Goal: Task Accomplishment & Management: Complete application form

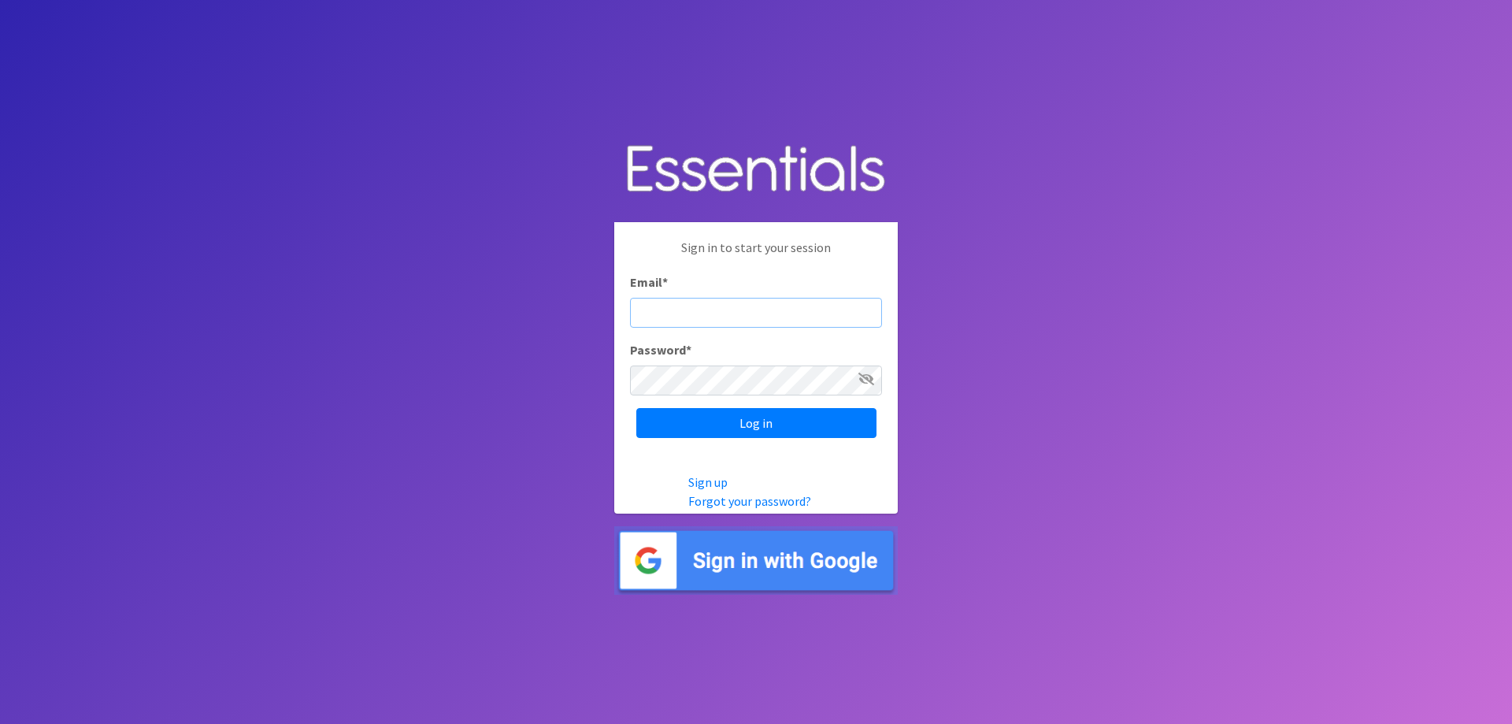
type input "[EMAIL_ADDRESS][DOMAIN_NAME]"
click at [869, 376] on icon at bounding box center [866, 378] width 16 height 13
click at [869, 376] on icon at bounding box center [867, 378] width 14 height 13
click at [692, 426] on input "Log in" at bounding box center [756, 423] width 240 height 30
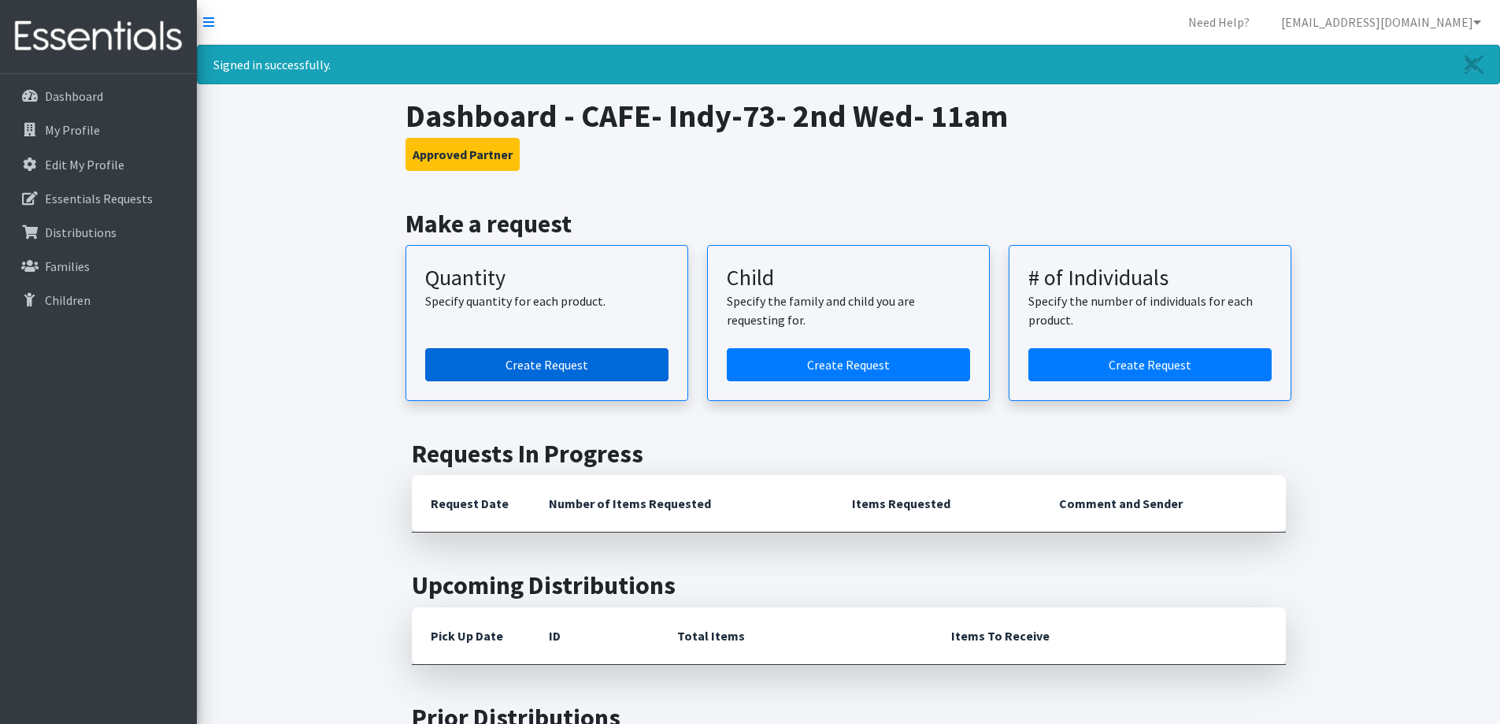
click at [578, 364] on link "Create Request" at bounding box center [546, 364] width 243 height 33
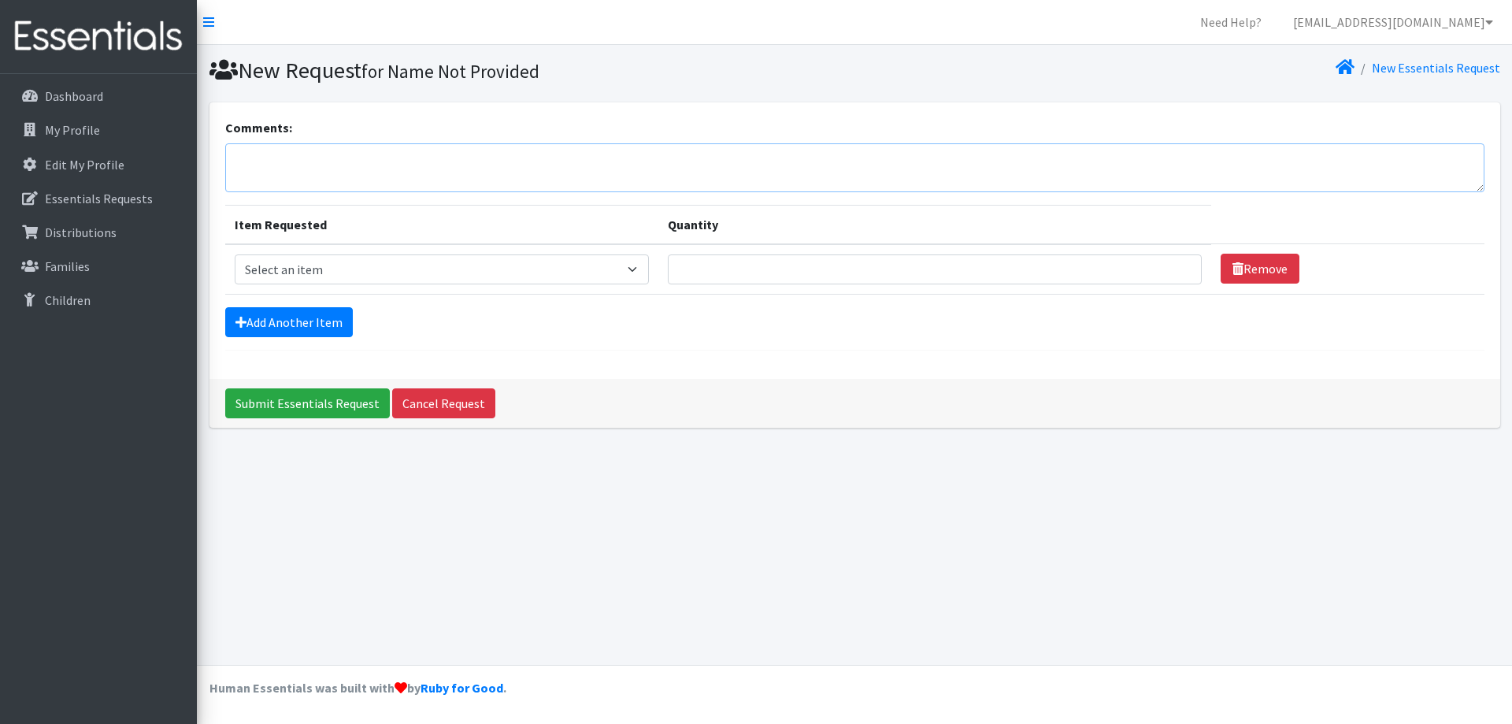
click at [357, 161] on textarea "Comments:" at bounding box center [854, 167] width 1259 height 49
type textarea "September diaper request for CAFE."
click at [632, 272] on select "Select an item Kids (Newborn) Kids (Size 1) Kids (Size 2) Kids (Size 3) Kids (S…" at bounding box center [442, 269] width 415 height 30
select select "3393"
click at [235, 254] on select "Select an item Kids (Newborn) Kids (Size 1) Kids (Size 2) Kids (Size 3) Kids (S…" at bounding box center [442, 269] width 415 height 30
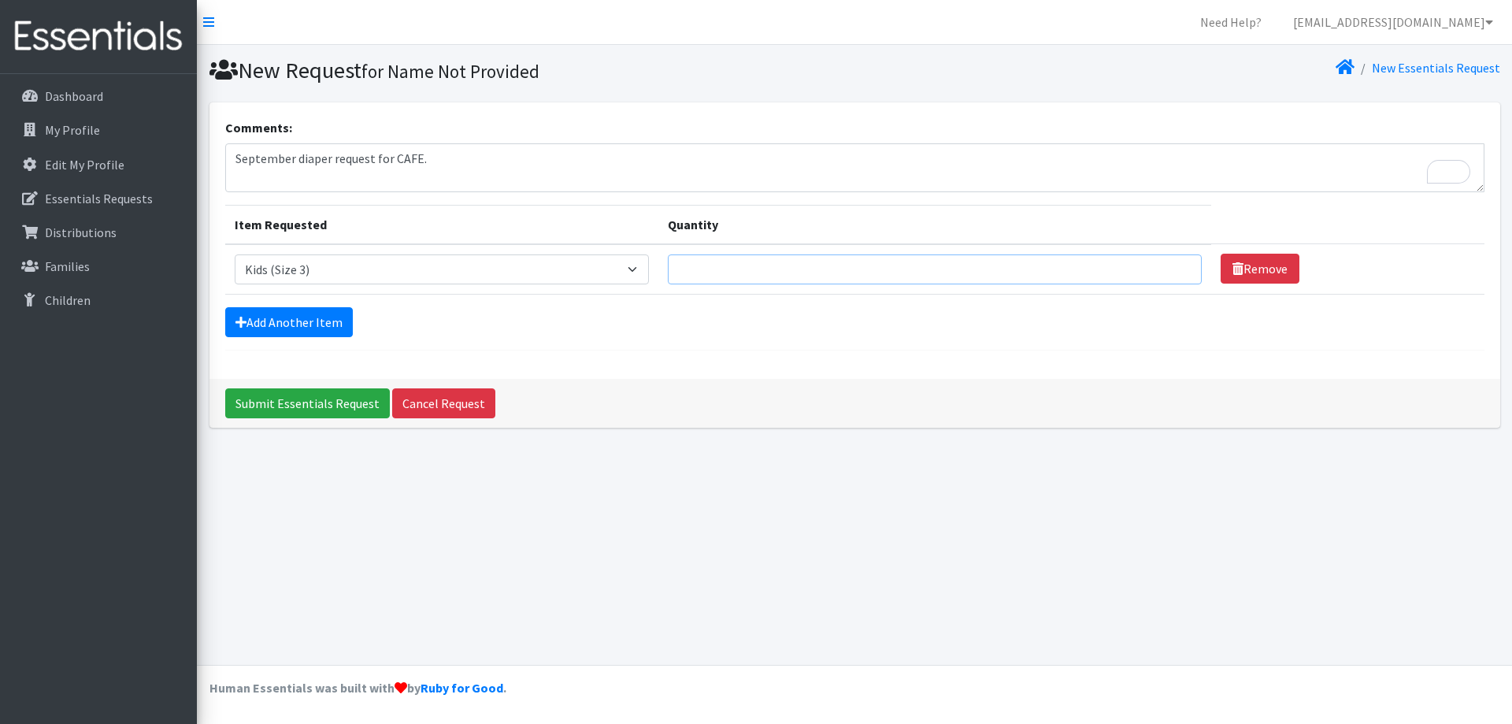
click at [806, 269] on input "Quantity" at bounding box center [935, 269] width 534 height 30
type input "17"
click at [287, 321] on link "Add Another Item" at bounding box center [289, 322] width 128 height 30
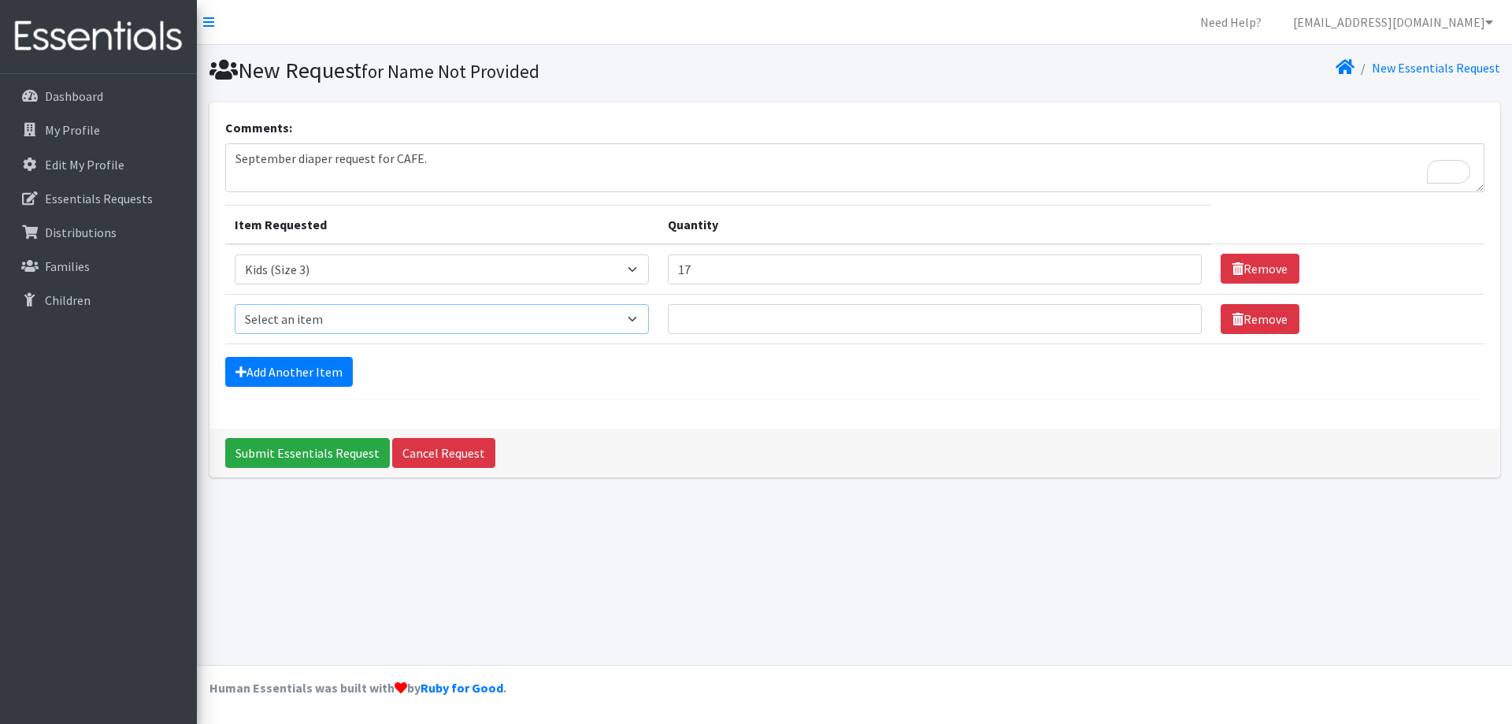
click at [639, 321] on select "Select an item Kids (Newborn) Kids (Size 1) Kids (Size 2) Kids (Size 3) Kids (S…" at bounding box center [442, 319] width 415 height 30
select select "3394"
click at [235, 304] on select "Select an item Kids (Newborn) Kids (Size 1) Kids (Size 2) Kids (Size 3) Kids (S…" at bounding box center [442, 319] width 415 height 30
click at [755, 314] on input "Quantity" at bounding box center [935, 319] width 534 height 30
type input "4"
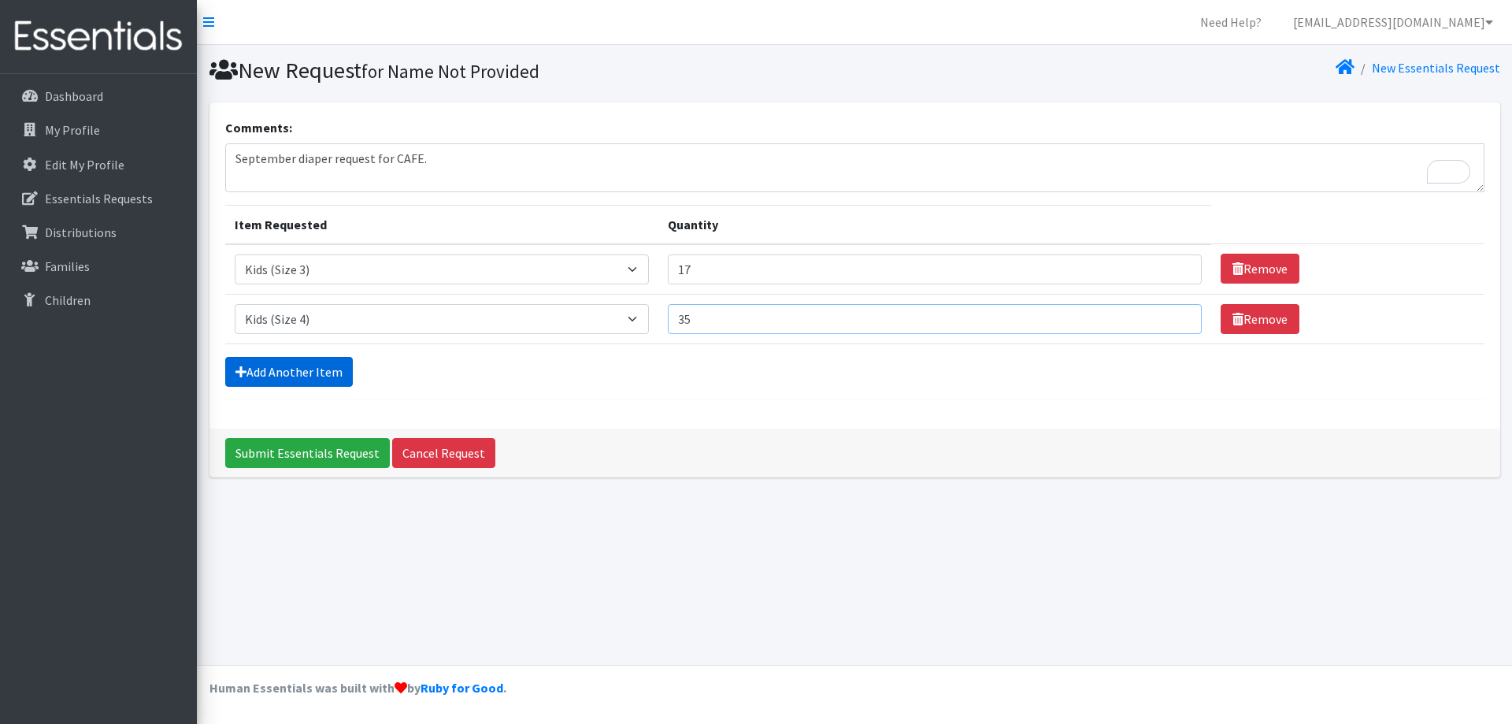
type input "35"
click at [304, 369] on link "Add Another Item" at bounding box center [289, 372] width 128 height 30
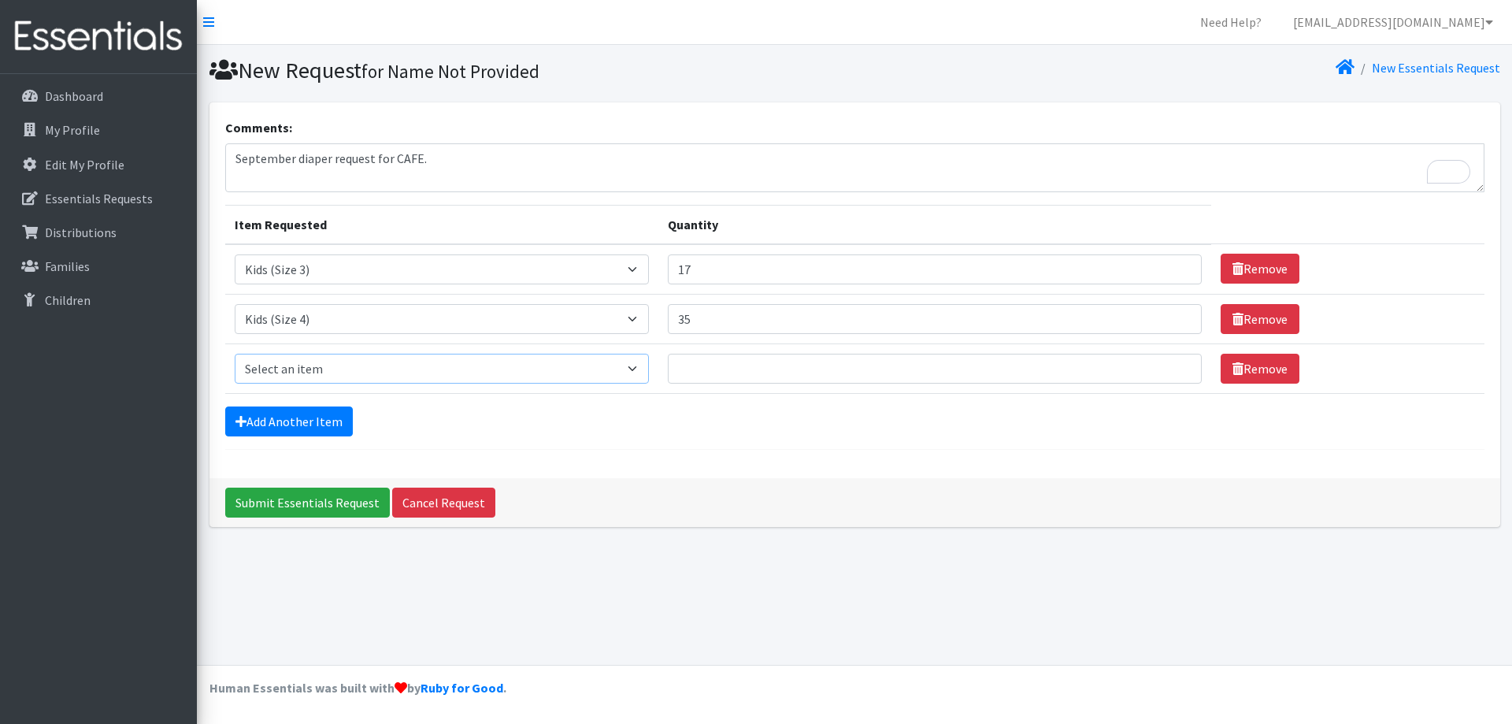
click at [632, 367] on select "Select an item Kids (Newborn) Kids (Size 1) Kids (Size 2) Kids (Size 3) Kids (S…" at bounding box center [442, 369] width 415 height 30
select select "3407"
click at [235, 354] on select "Select an item Kids (Newborn) Kids (Size 1) Kids (Size 2) Kids (Size 3) Kids (S…" at bounding box center [442, 369] width 415 height 30
click at [732, 350] on td "Quantity" at bounding box center [934, 368] width 553 height 50
click at [720, 370] on input "Quantity" at bounding box center [935, 369] width 534 height 30
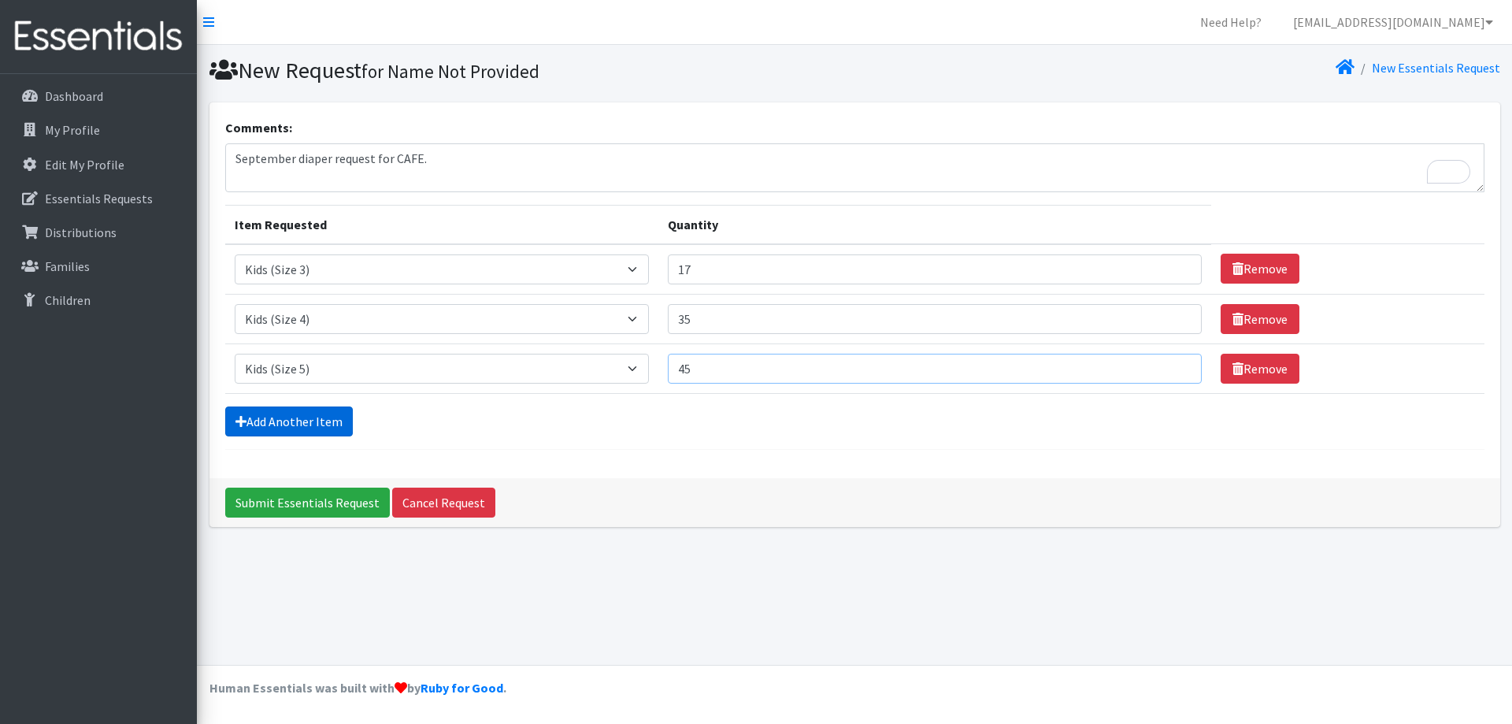
type input "45"
click at [279, 421] on link "Add Another Item" at bounding box center [289, 421] width 128 height 30
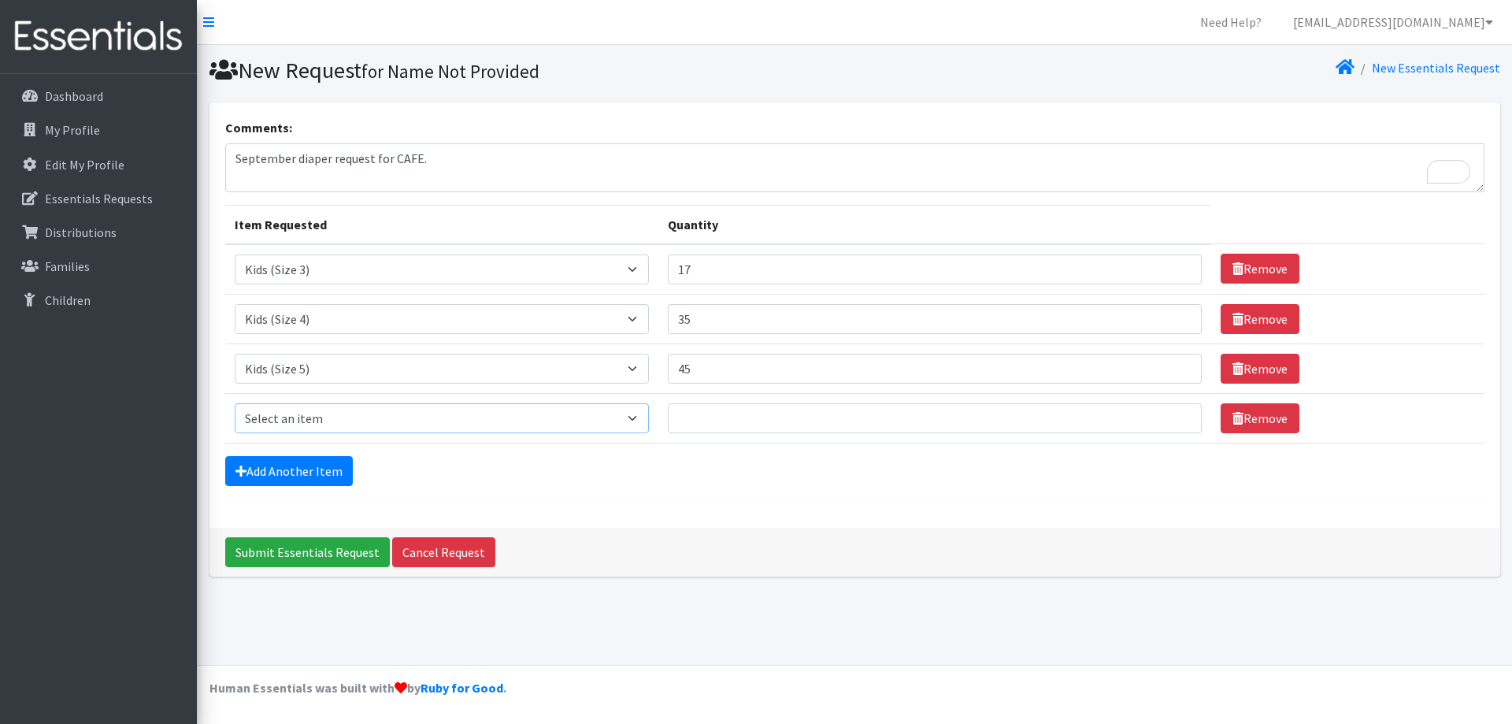
click at [640, 424] on select "Select an item Kids (Newborn) Kids (Size 1) Kids (Size 2) Kids (Size 3) Kids (S…" at bounding box center [442, 418] width 415 height 30
select select "3419"
click at [235, 403] on select "Select an item Kids (Newborn) Kids (Size 1) Kids (Size 2) Kids (Size 3) Kids (S…" at bounding box center [442, 418] width 415 height 30
click at [743, 421] on input "Quantity" at bounding box center [935, 418] width 534 height 30
type input "5"
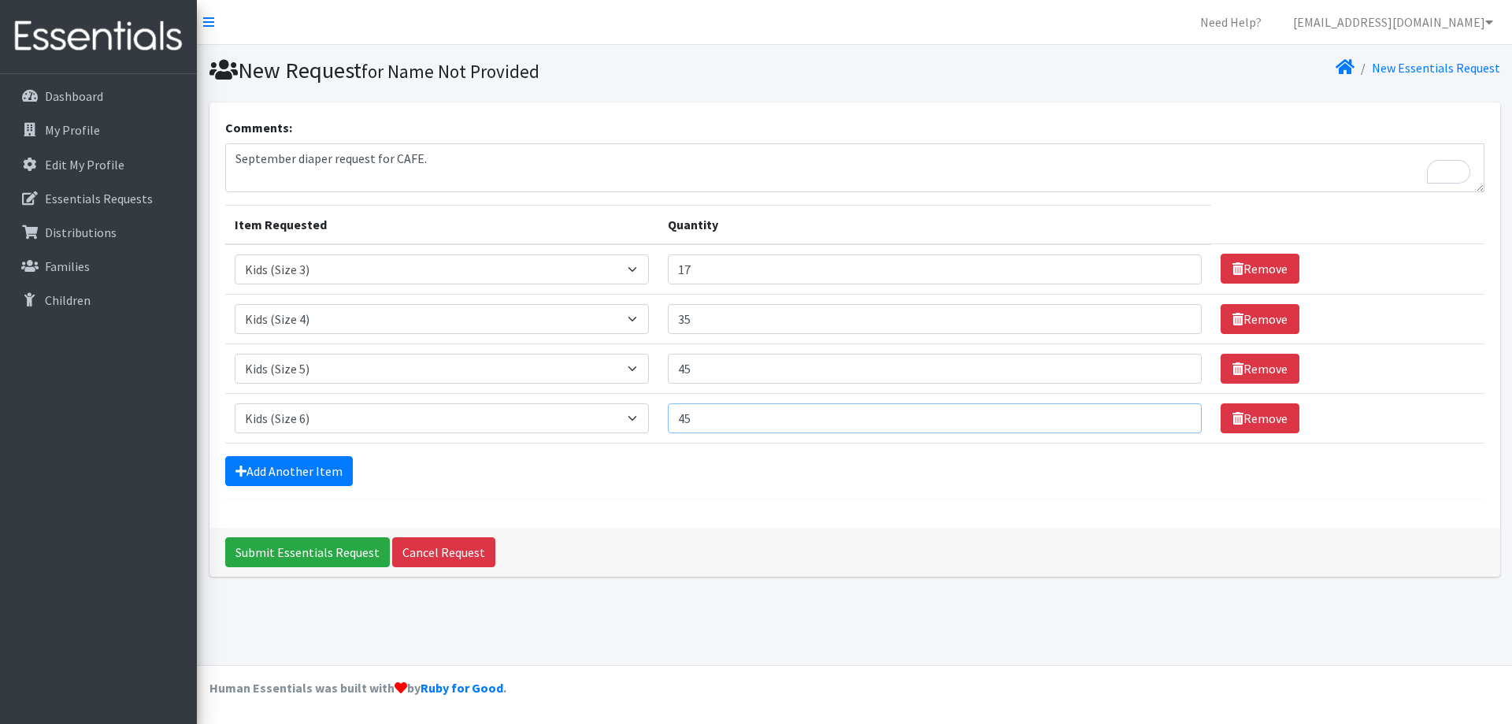
type input "45"
click at [705, 269] on input "17" at bounding box center [935, 269] width 534 height 30
type input "1"
click at [706, 267] on input "20" at bounding box center [935, 269] width 534 height 30
type input "2"
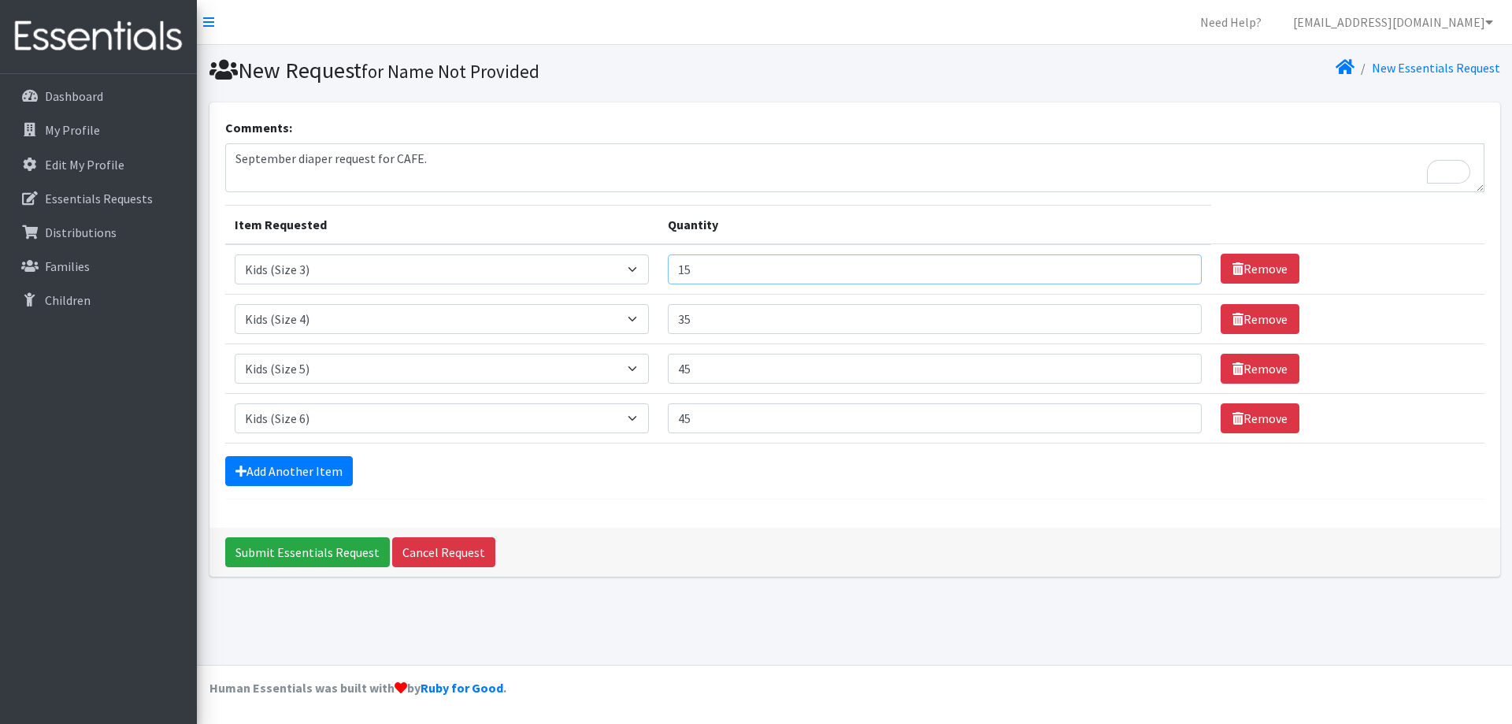
type input "15"
click at [713, 319] on input "35" at bounding box center [935, 319] width 534 height 30
click at [713, 365] on input "45" at bounding box center [935, 369] width 534 height 30
click at [714, 320] on input "35" at bounding box center [935, 319] width 534 height 30
type input "3"
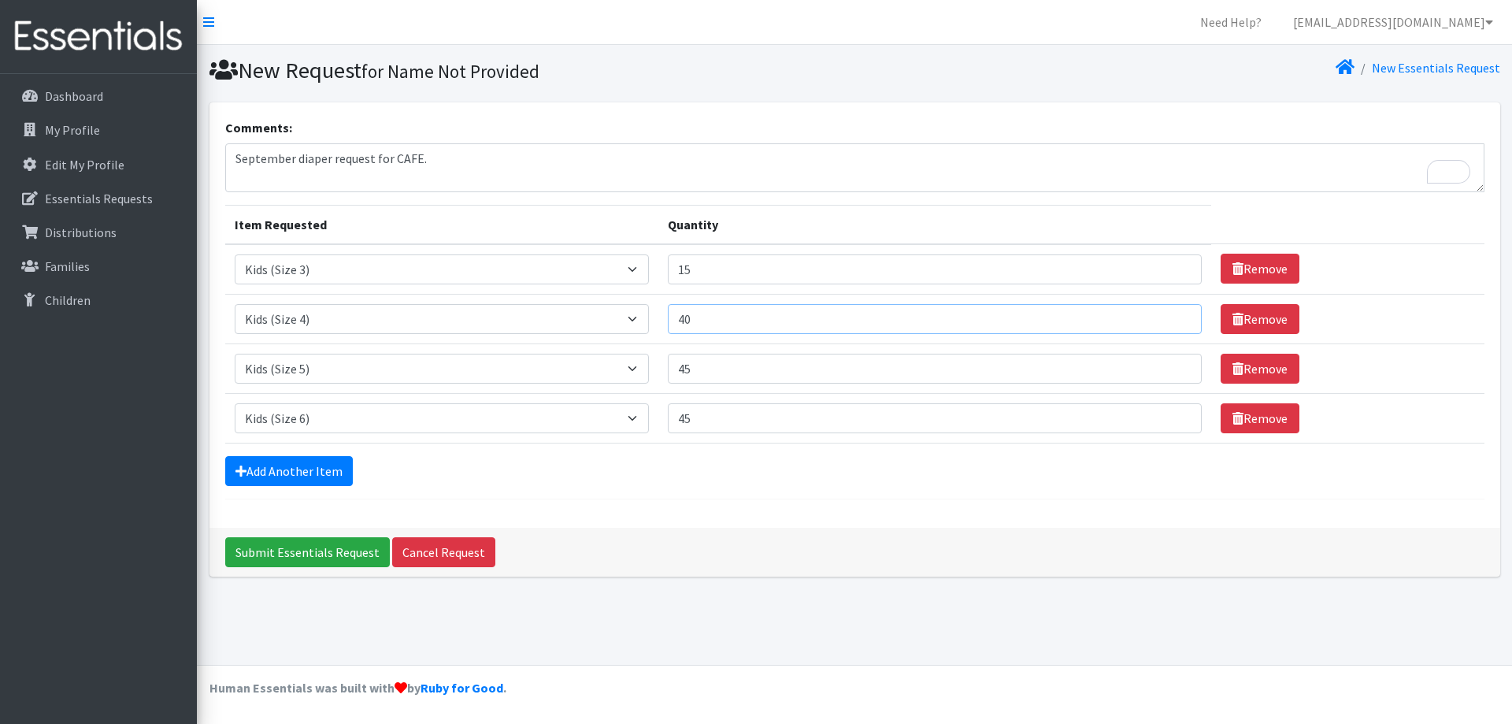
type input "40"
click at [702, 421] on input "45" at bounding box center [935, 418] width 534 height 30
type input "4"
type input "6"
click at [707, 422] on input "54" at bounding box center [935, 418] width 534 height 30
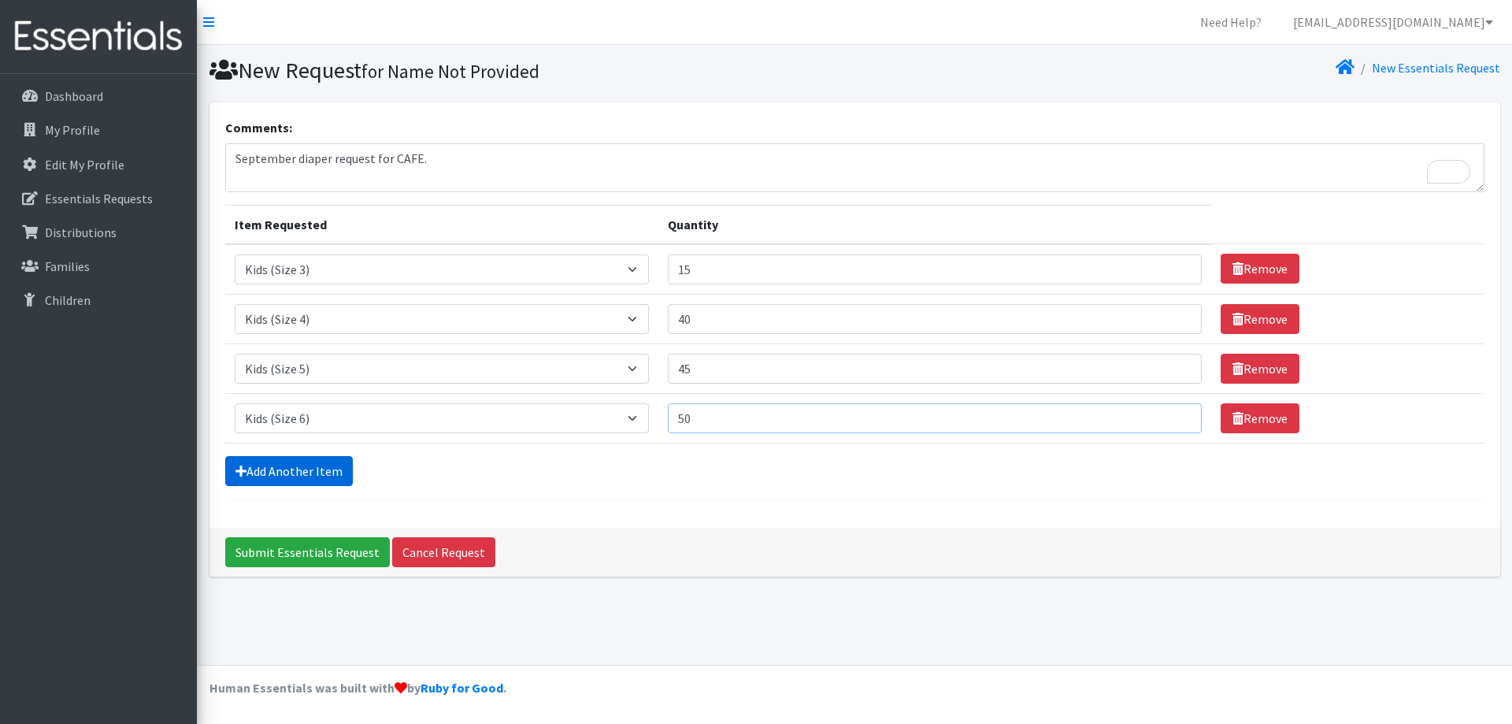
type input "50"
click at [244, 472] on icon at bounding box center [240, 471] width 11 height 13
click at [282, 472] on link "Add Another Item" at bounding box center [289, 471] width 128 height 30
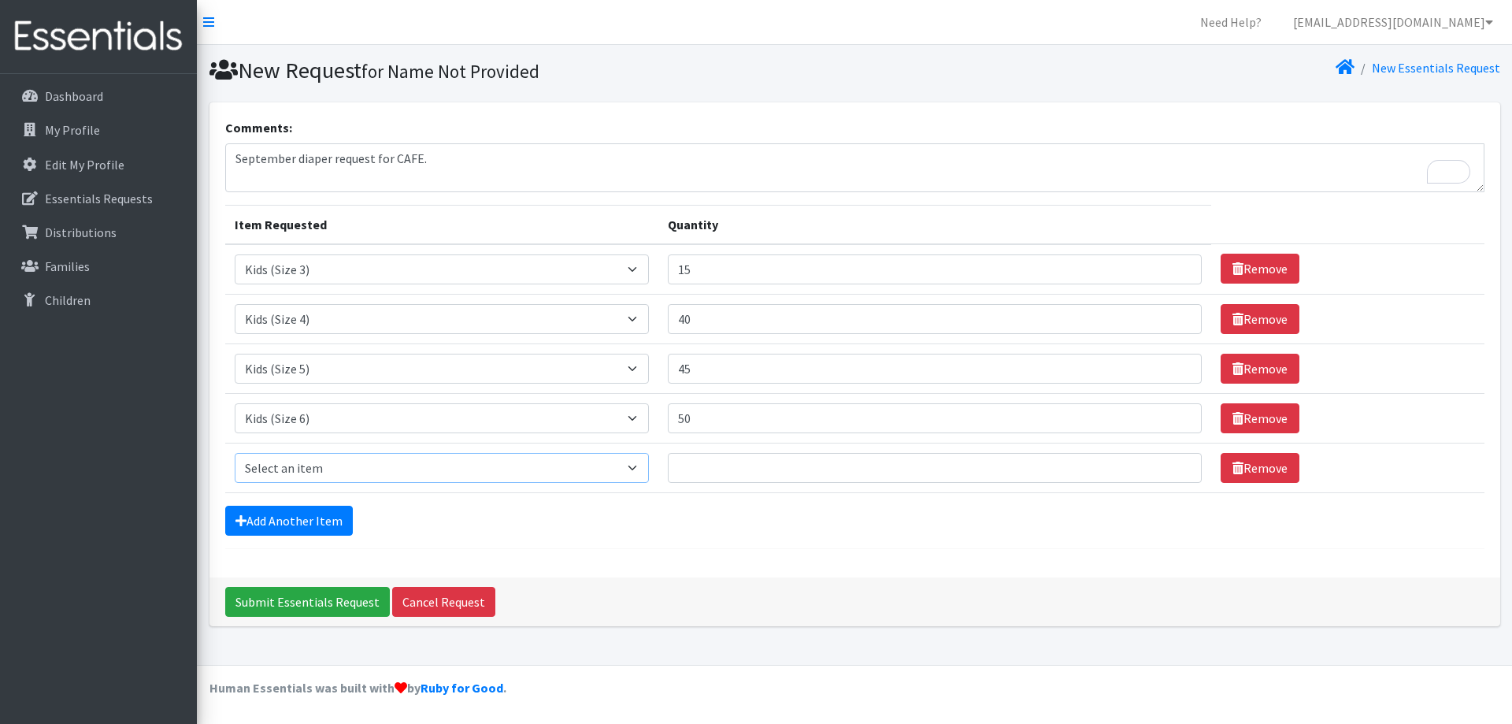
click at [637, 465] on select "Select an item Kids (Newborn) Kids (Size 1) Kids (Size 2) Kids (Size 3) Kids (S…" at bounding box center [442, 468] width 415 height 30
select select "3418"
click at [235, 453] on select "Select an item Kids (Newborn) Kids (Size 1) Kids (Size 2) Kids (Size 3) Kids (S…" at bounding box center [442, 468] width 415 height 30
click at [729, 463] on input "Quantity" at bounding box center [935, 468] width 534 height 30
click at [209, 20] on icon at bounding box center [208, 22] width 11 height 13
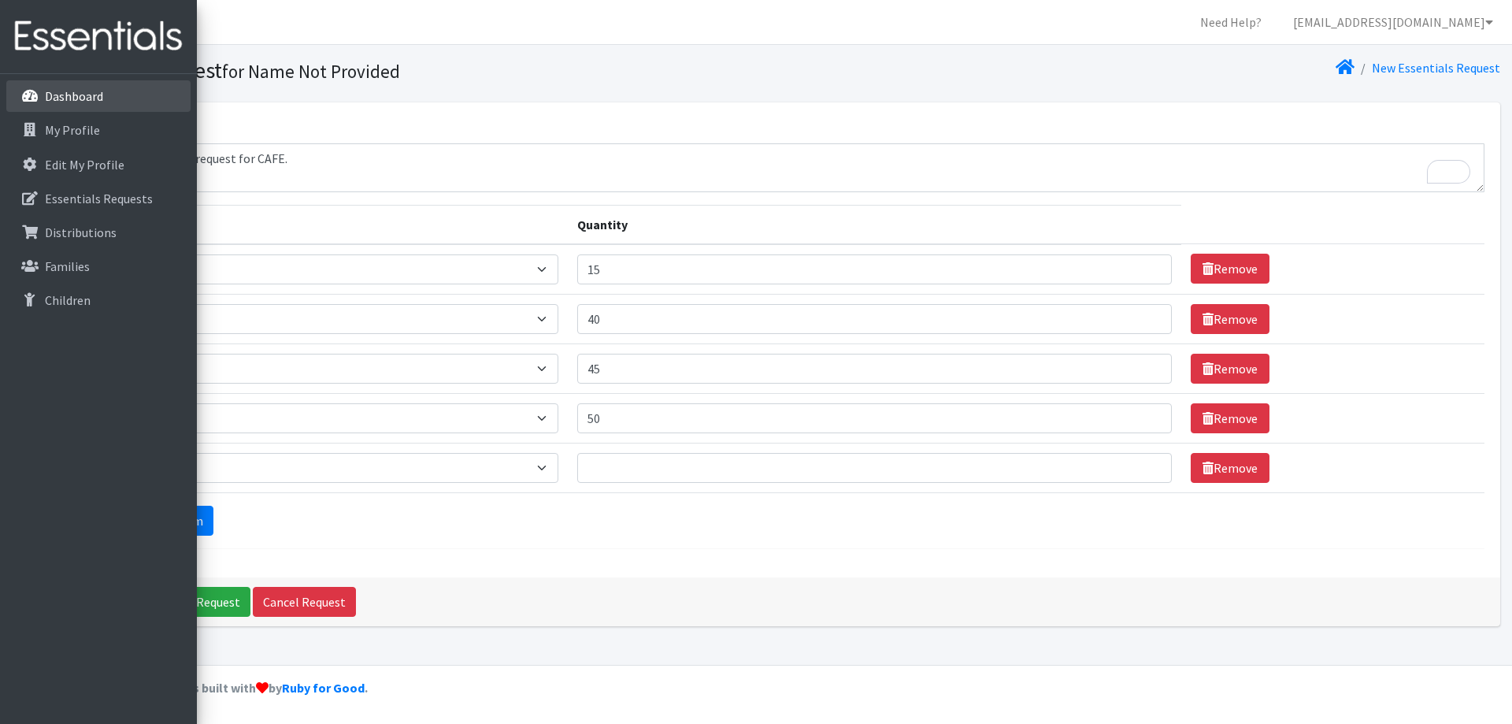
click at [45, 98] on p "Dashboard" at bounding box center [45, 96] width 0 height 19
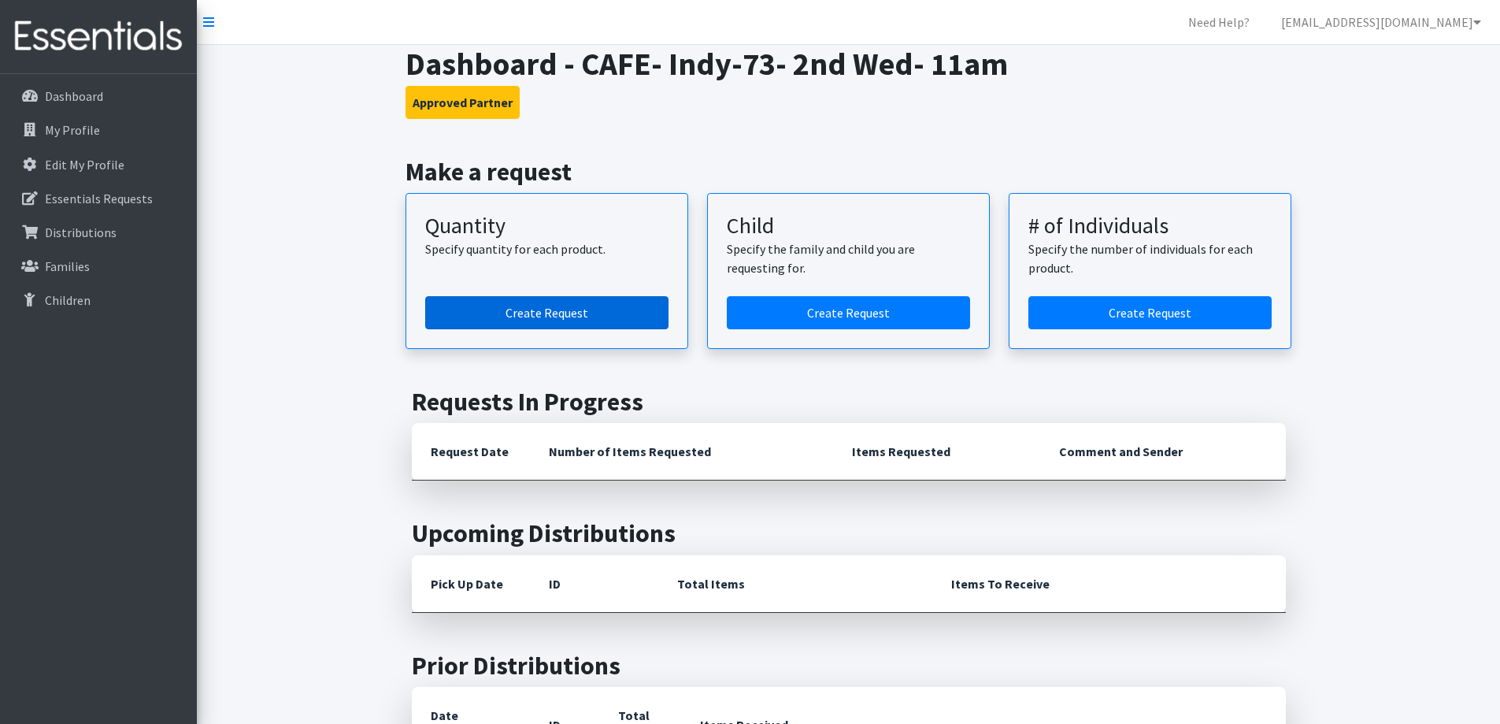
click at [518, 308] on link "Create Request" at bounding box center [546, 312] width 243 height 33
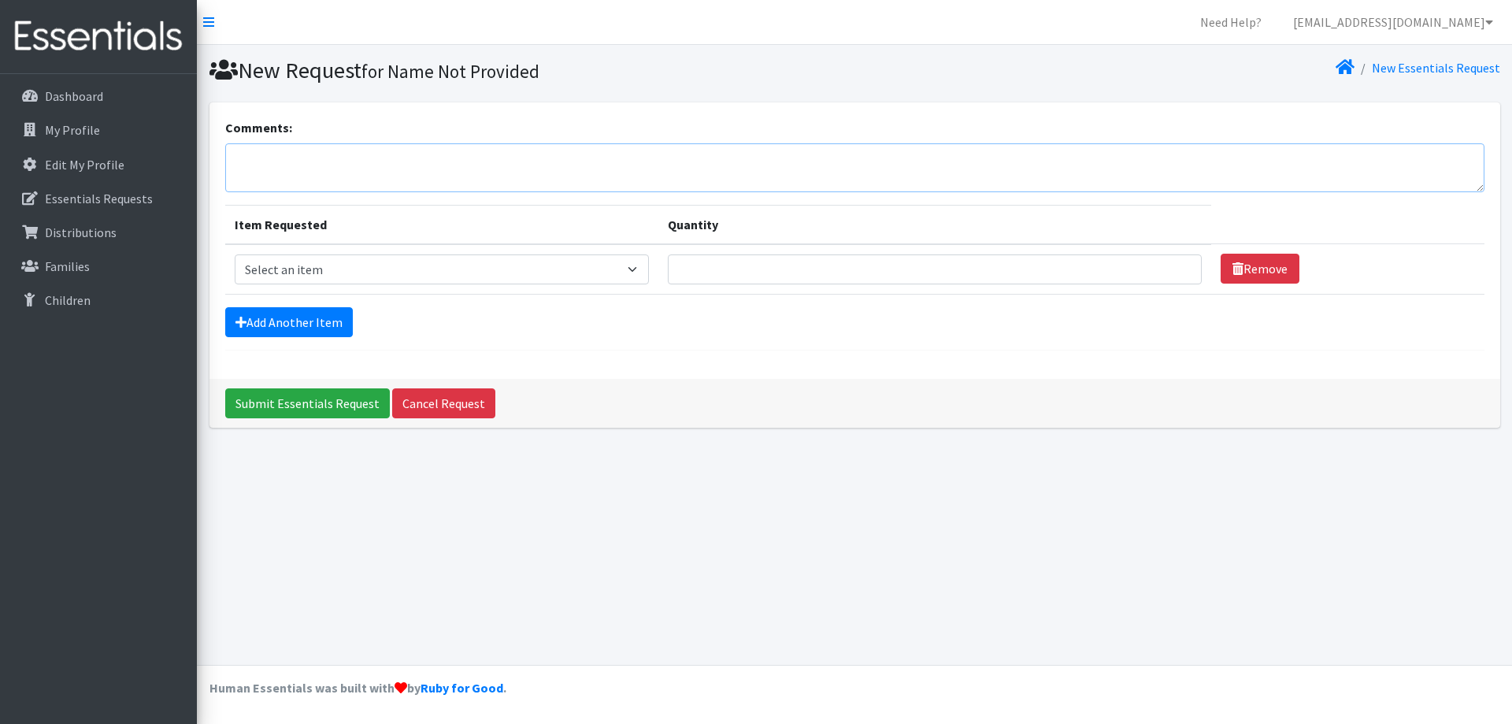
click at [400, 164] on textarea "Comments:" at bounding box center [854, 167] width 1259 height 49
type textarea "September diaper request from CAFE."
click at [635, 272] on select "Select an item Kids (Newborn) Kids (Size 1) Kids (Size 2) Kids (Size 3) Kids (S…" at bounding box center [442, 269] width 415 height 30
select select "3393"
click at [235, 254] on select "Select an item Kids (Newborn) Kids (Size 1) Kids (Size 2) Kids (Size 3) Kids (S…" at bounding box center [442, 269] width 415 height 30
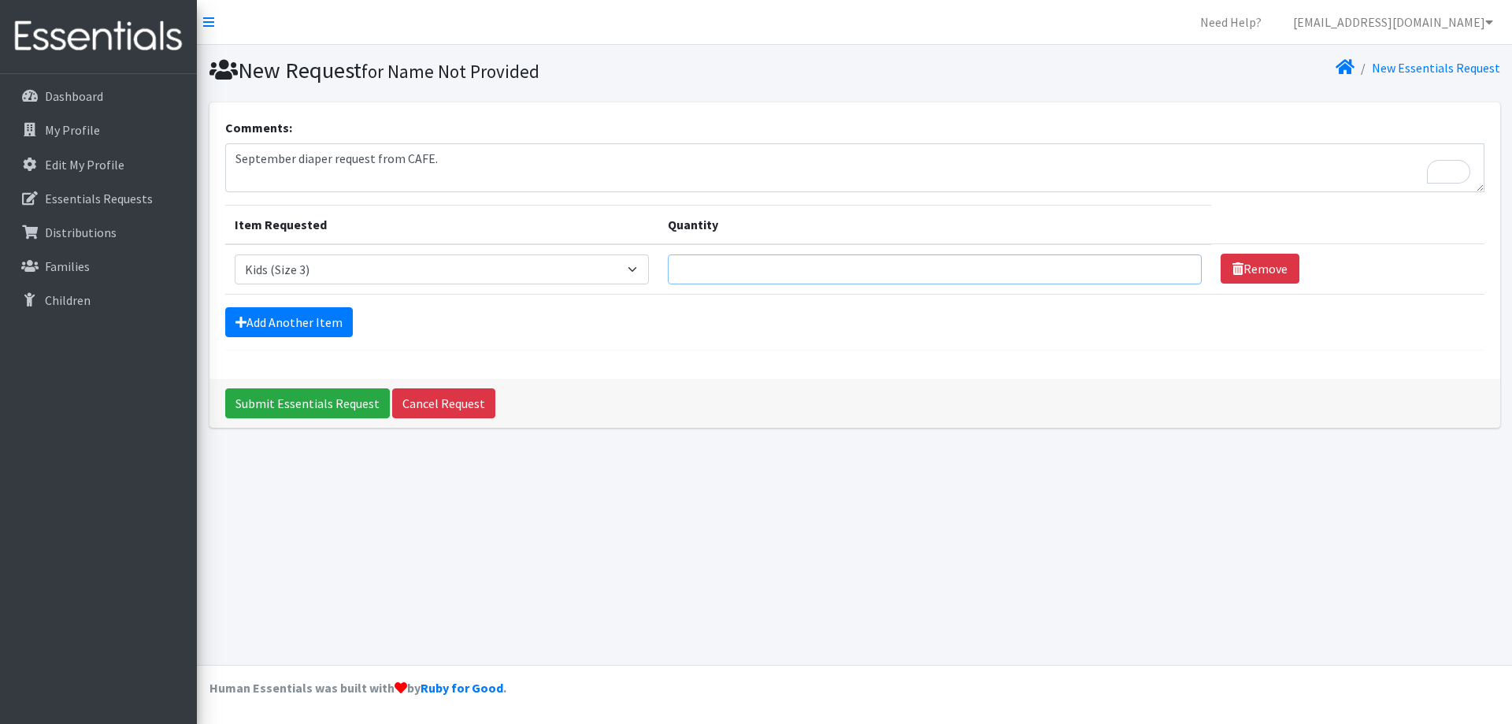
click at [733, 265] on input "Quantity" at bounding box center [935, 269] width 534 height 30
type input "1"
type input "15"
click at [286, 325] on link "Add Another Item" at bounding box center [289, 322] width 128 height 30
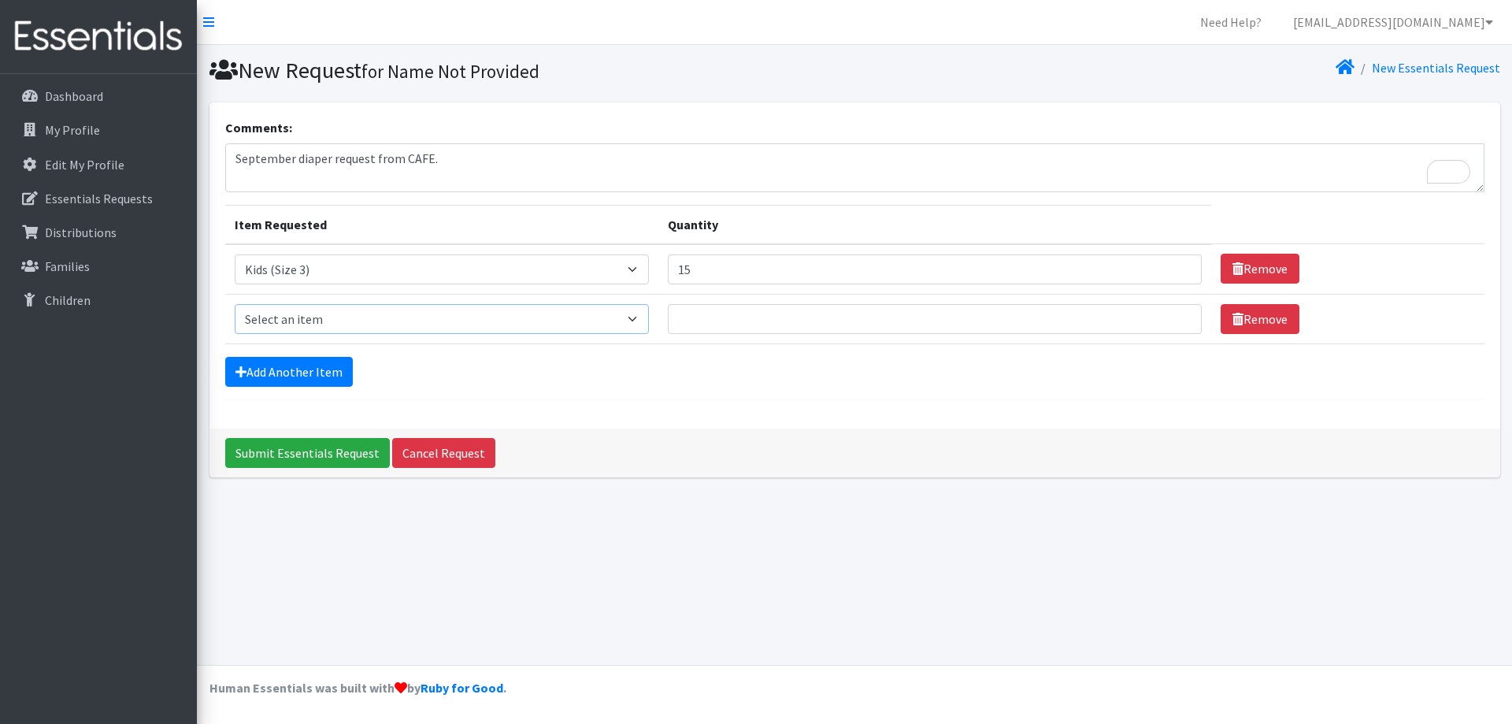
click at [638, 318] on select "Select an item Kids (Newborn) Kids (Size 1) Kids (Size 2) Kids (Size 3) Kids (S…" at bounding box center [442, 319] width 415 height 30
select select "3394"
click at [235, 304] on select "Select an item Kids (Newborn) Kids (Size 1) Kids (Size 2) Kids (Size 3) Kids (S…" at bounding box center [442, 319] width 415 height 30
click at [742, 315] on input "Quantity" at bounding box center [935, 319] width 534 height 30
type input "40"
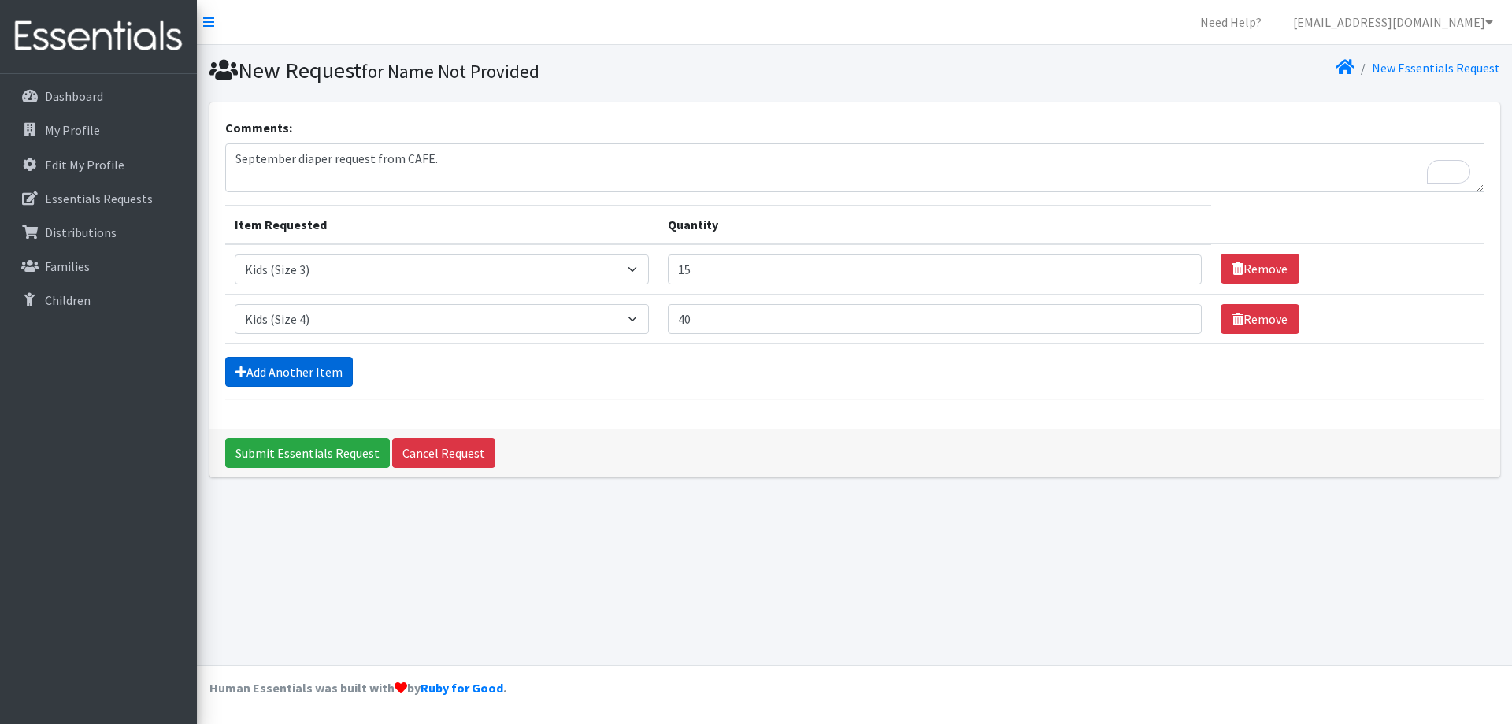
click at [313, 369] on link "Add Another Item" at bounding box center [289, 372] width 128 height 30
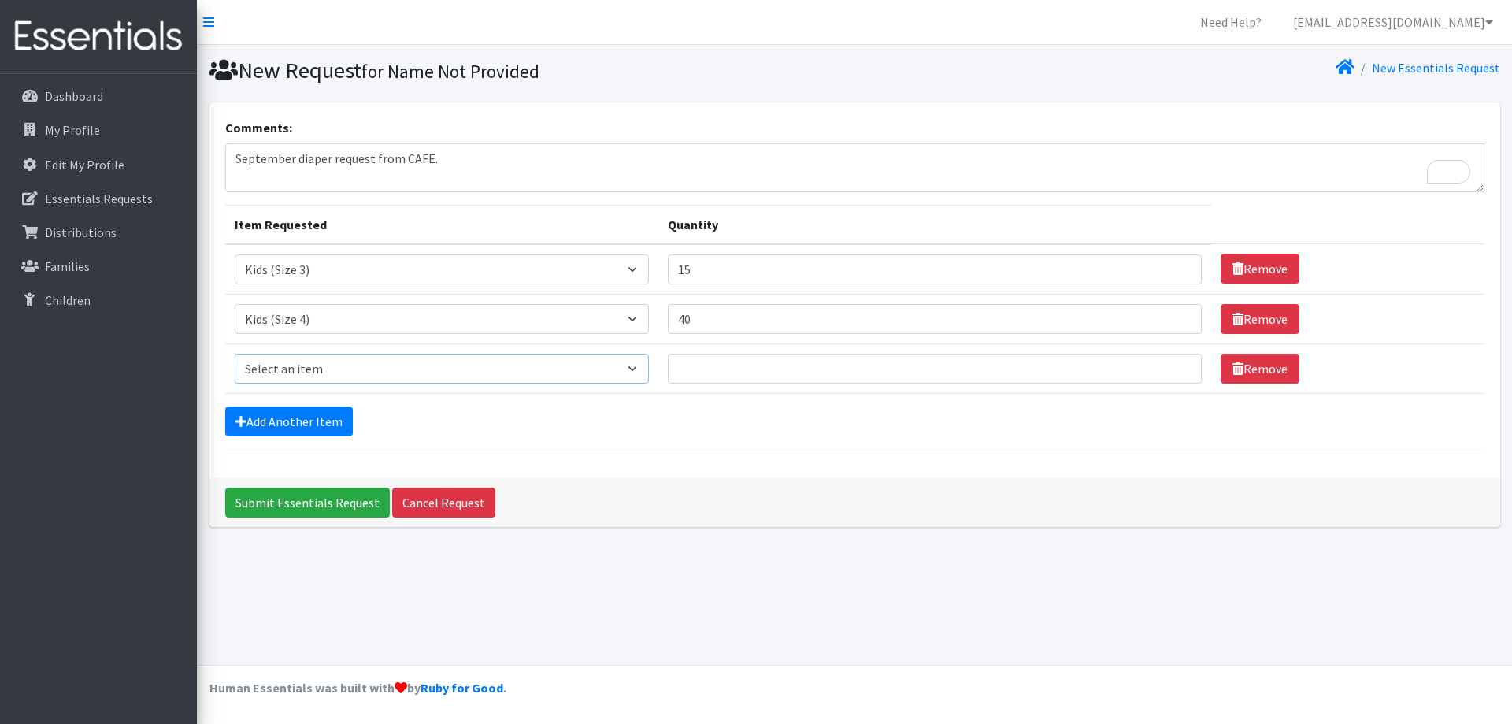
click at [639, 369] on select "Select an item Kids (Newborn) Kids (Size 1) Kids (Size 2) Kids (Size 3) Kids (S…" at bounding box center [442, 369] width 415 height 30
select select "3407"
click at [235, 354] on select "Select an item Kids (Newborn) Kids (Size 1) Kids (Size 2) Kids (Size 3) Kids (S…" at bounding box center [442, 369] width 415 height 30
click at [730, 370] on input "Quantity" at bounding box center [935, 369] width 534 height 30
type input "45"
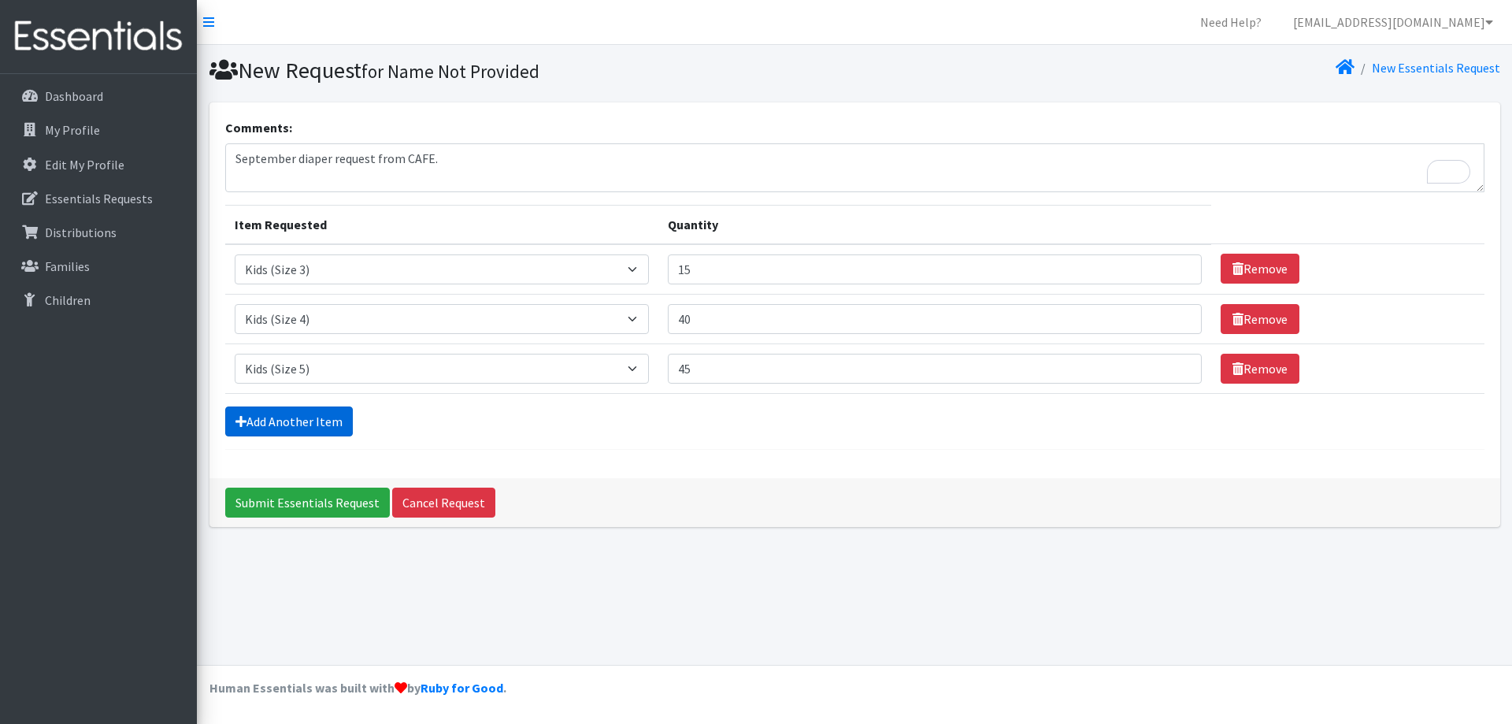
click at [284, 420] on link "Add Another Item" at bounding box center [289, 421] width 128 height 30
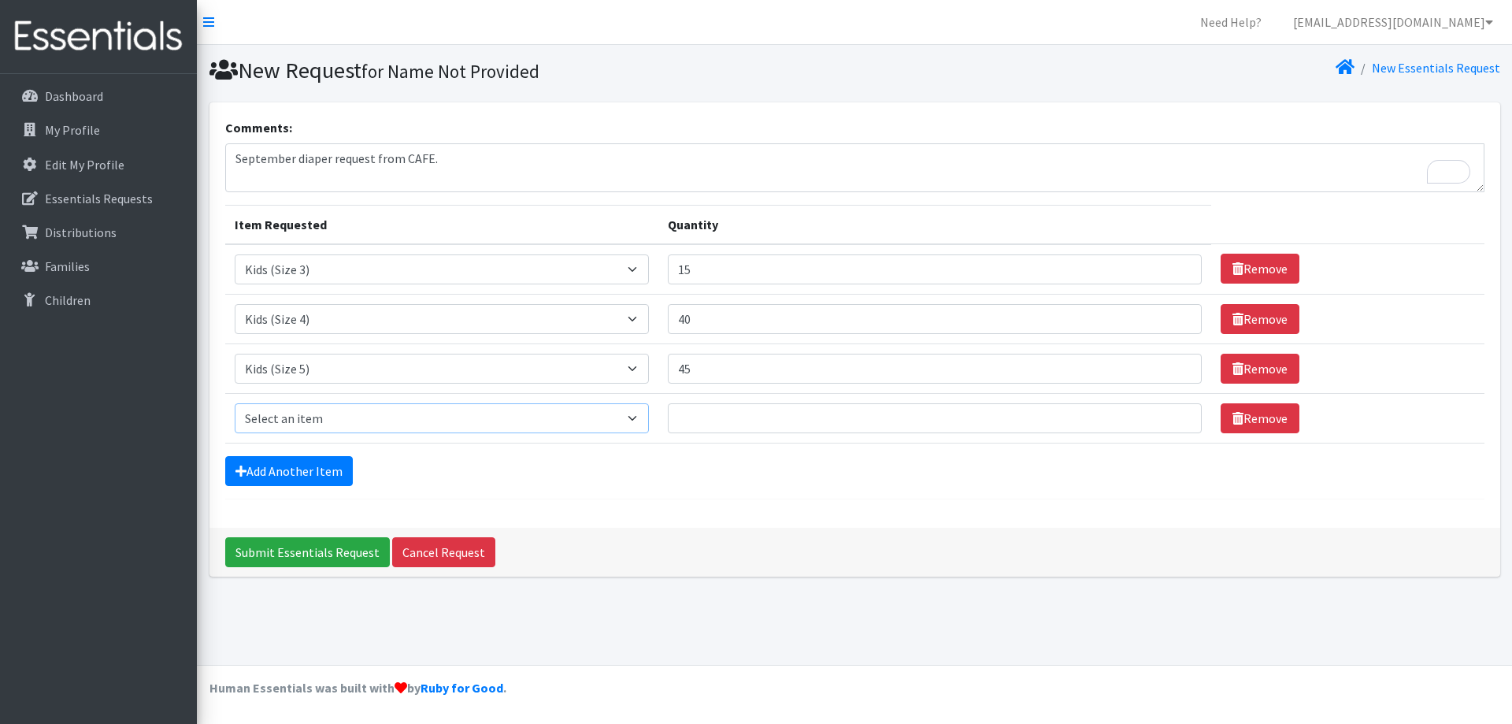
click at [642, 413] on select "Select an item Kids (Newborn) Kids (Size 1) Kids (Size 2) Kids (Size 3) Kids (S…" at bounding box center [442, 418] width 415 height 30
select select "3419"
click at [235, 403] on select "Select an item Kids (Newborn) Kids (Size 1) Kids (Size 2) Kids (Size 3) Kids (S…" at bounding box center [442, 418] width 415 height 30
click at [746, 416] on input "Quantity" at bounding box center [935, 418] width 534 height 30
type input "50"
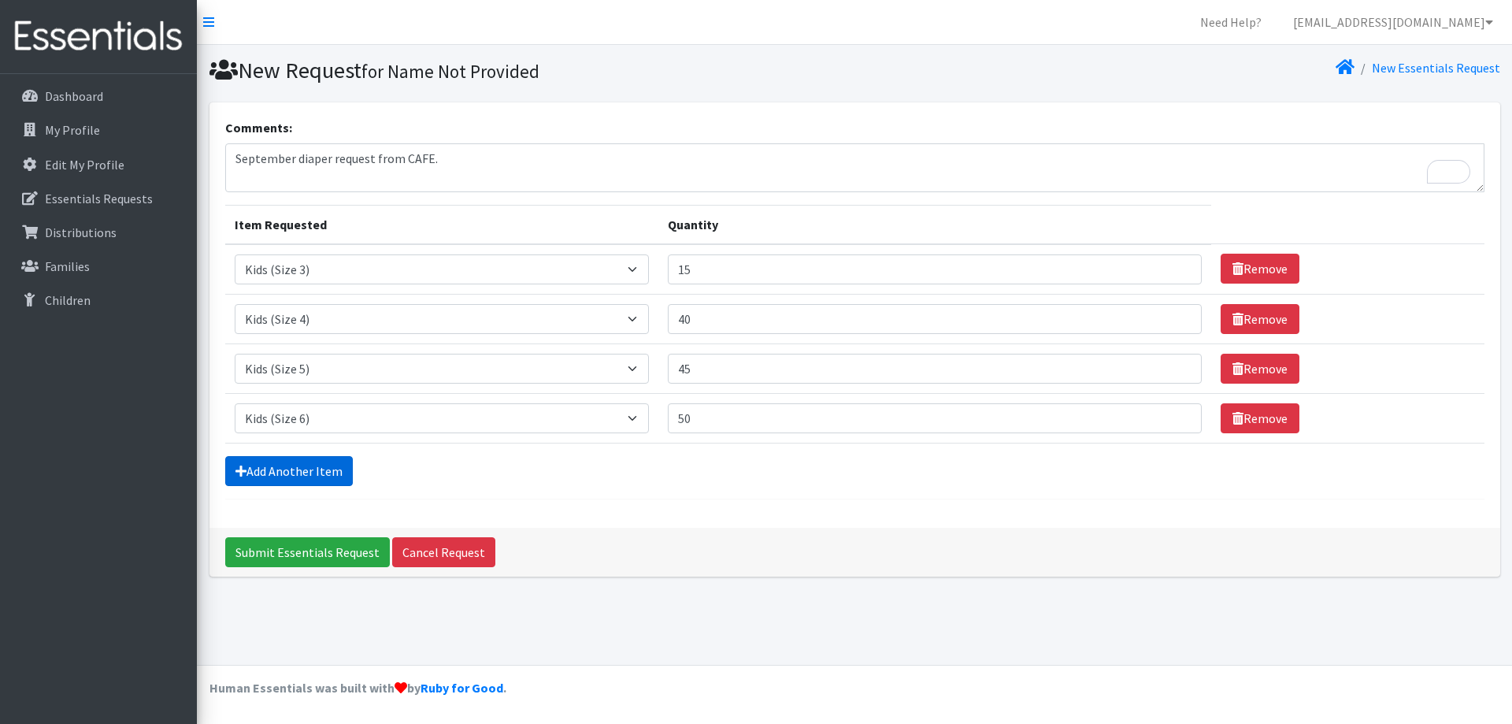
click at [272, 473] on link "Add Another Item" at bounding box center [289, 471] width 128 height 30
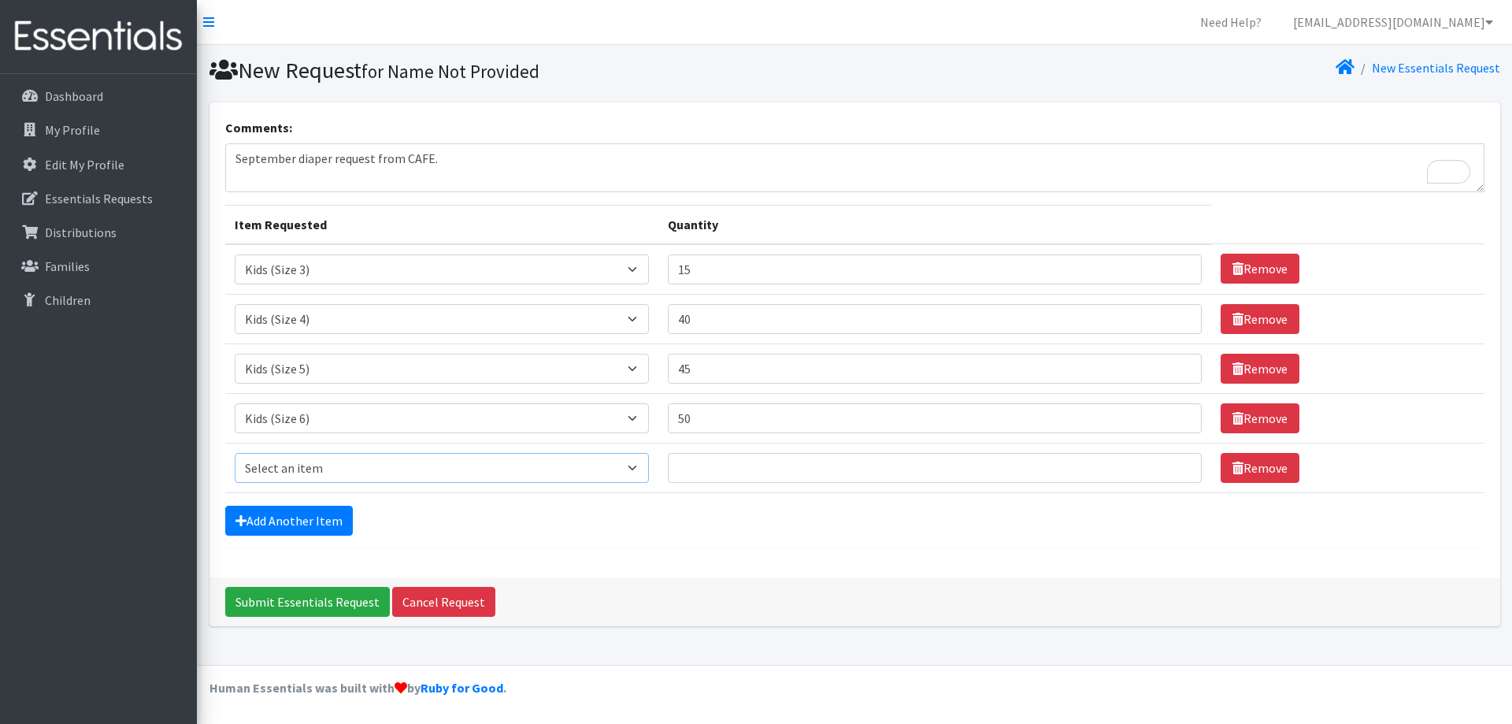
click at [639, 469] on select "Select an item Kids (Newborn) Kids (Size 1) Kids (Size 2) Kids (Size 3) Kids (S…" at bounding box center [442, 468] width 415 height 30
select select "3418"
click at [235, 453] on select "Select an item Kids (Newborn) Kids (Size 1) Kids (Size 2) Kids (Size 3) Kids (S…" at bounding box center [442, 468] width 415 height 30
click at [717, 466] on input "Quantity" at bounding box center [935, 468] width 534 height 30
type input "4"
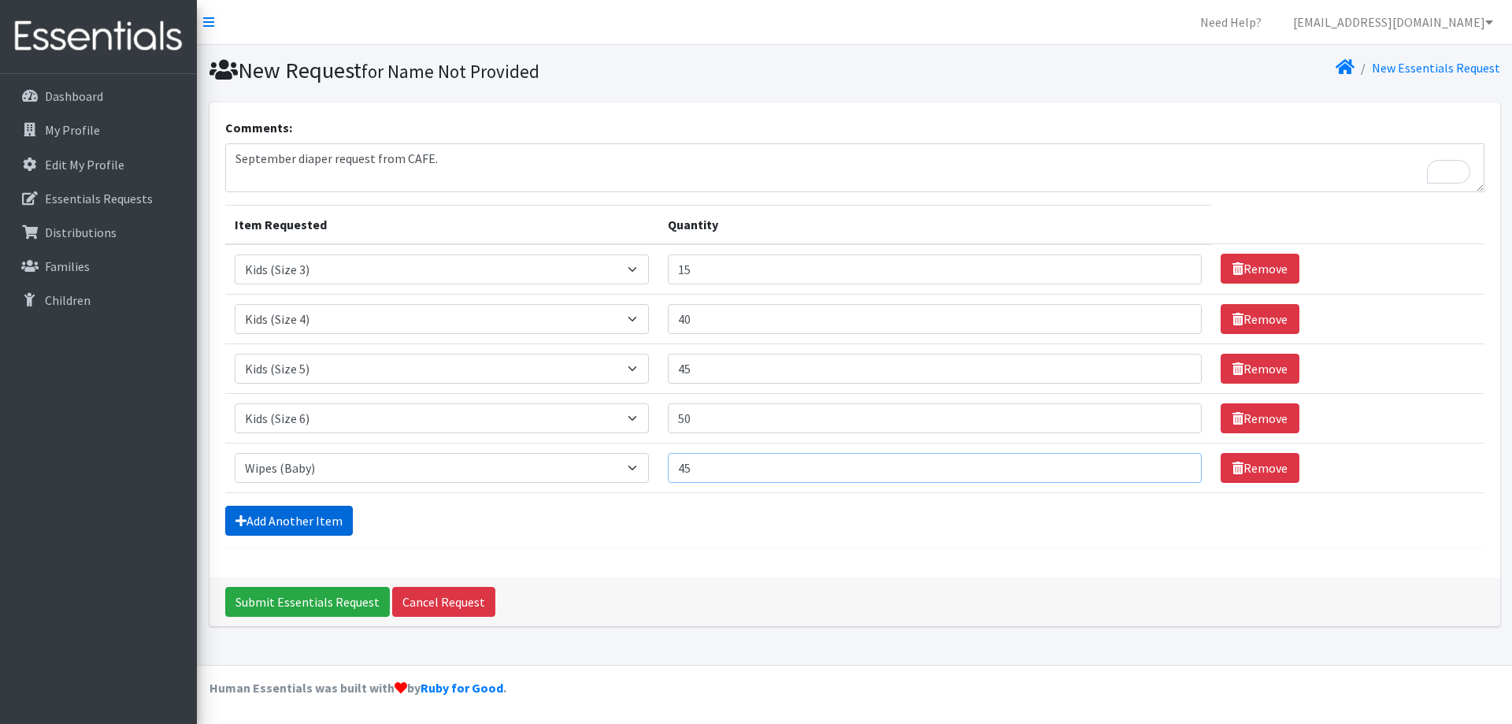
type input "45"
click at [285, 521] on link "Add Another Item" at bounding box center [289, 521] width 128 height 30
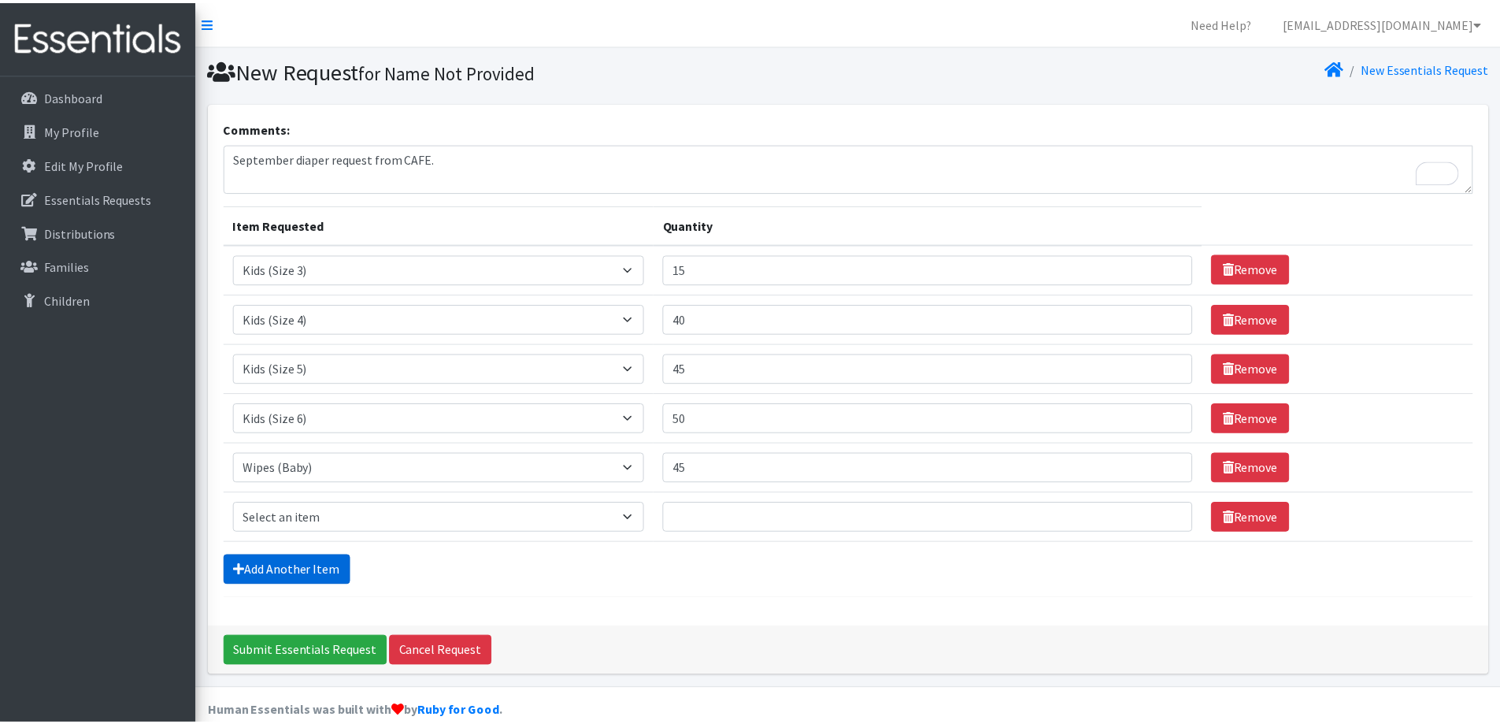
scroll to position [24, 0]
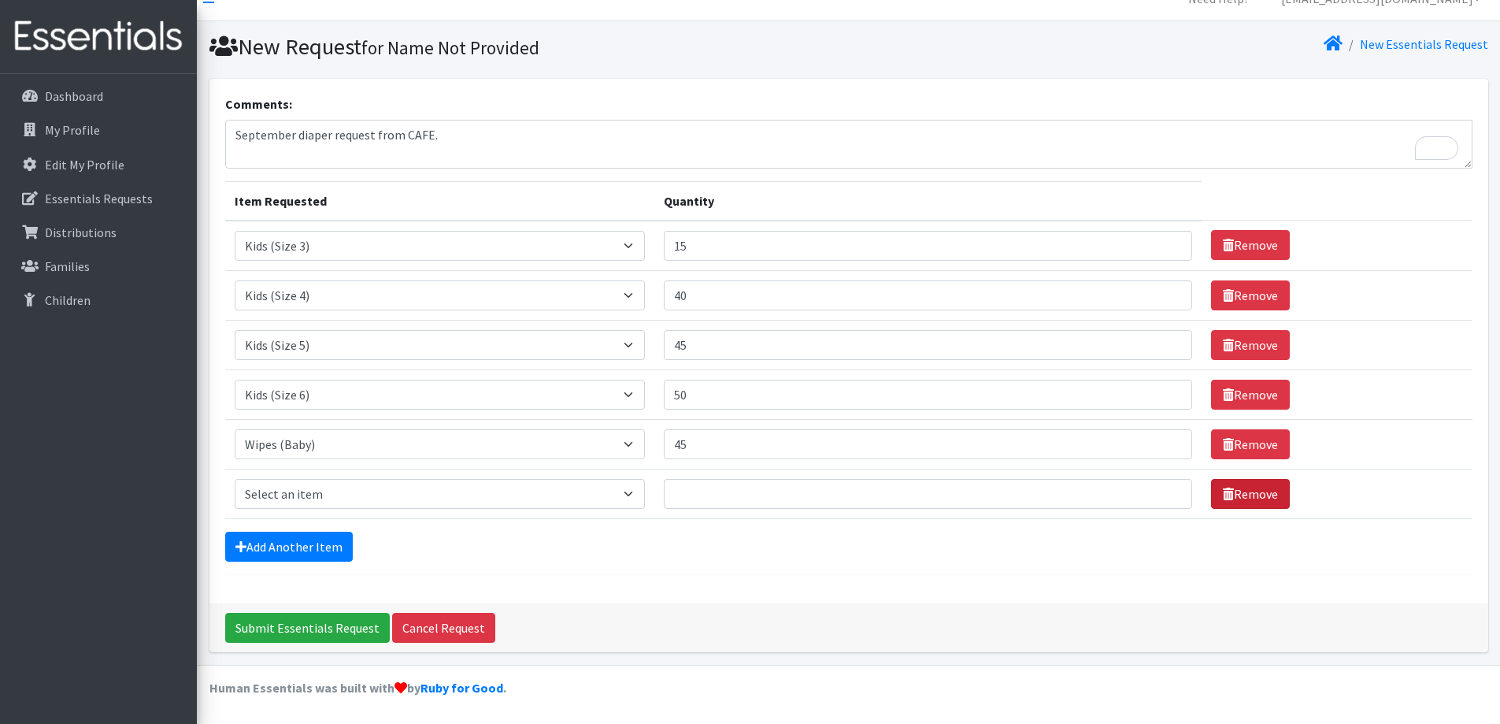
click at [1246, 491] on link "Remove" at bounding box center [1250, 494] width 79 height 30
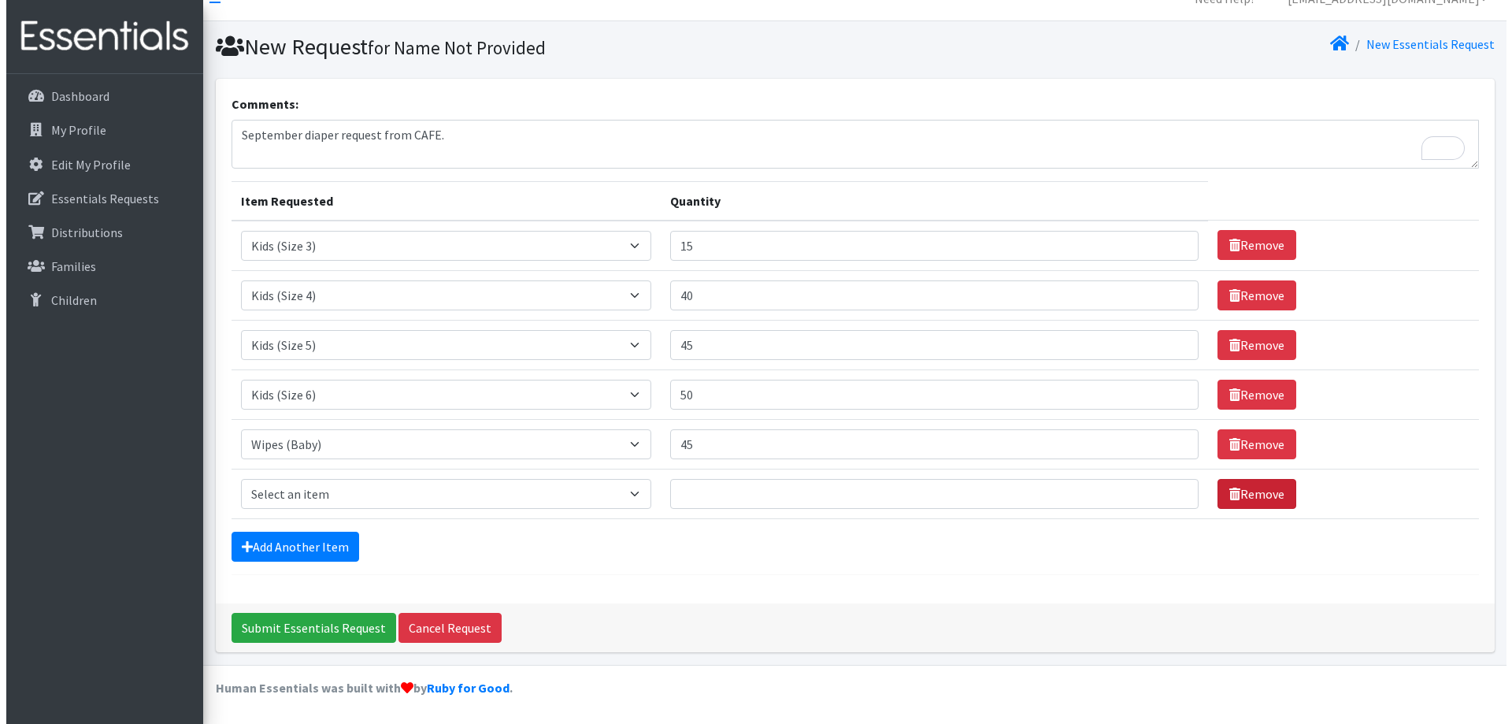
scroll to position [0, 0]
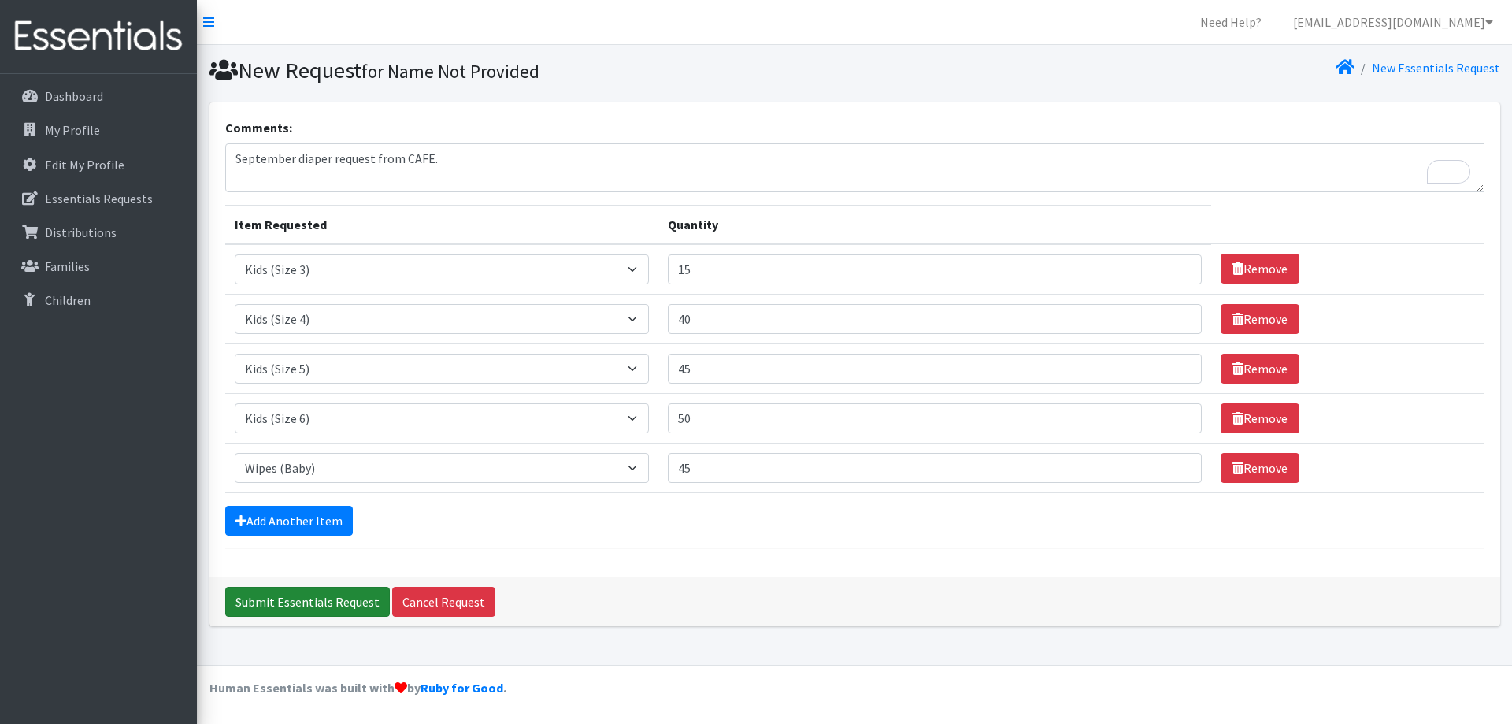
click at [313, 602] on input "Submit Essentials Request" at bounding box center [307, 602] width 165 height 30
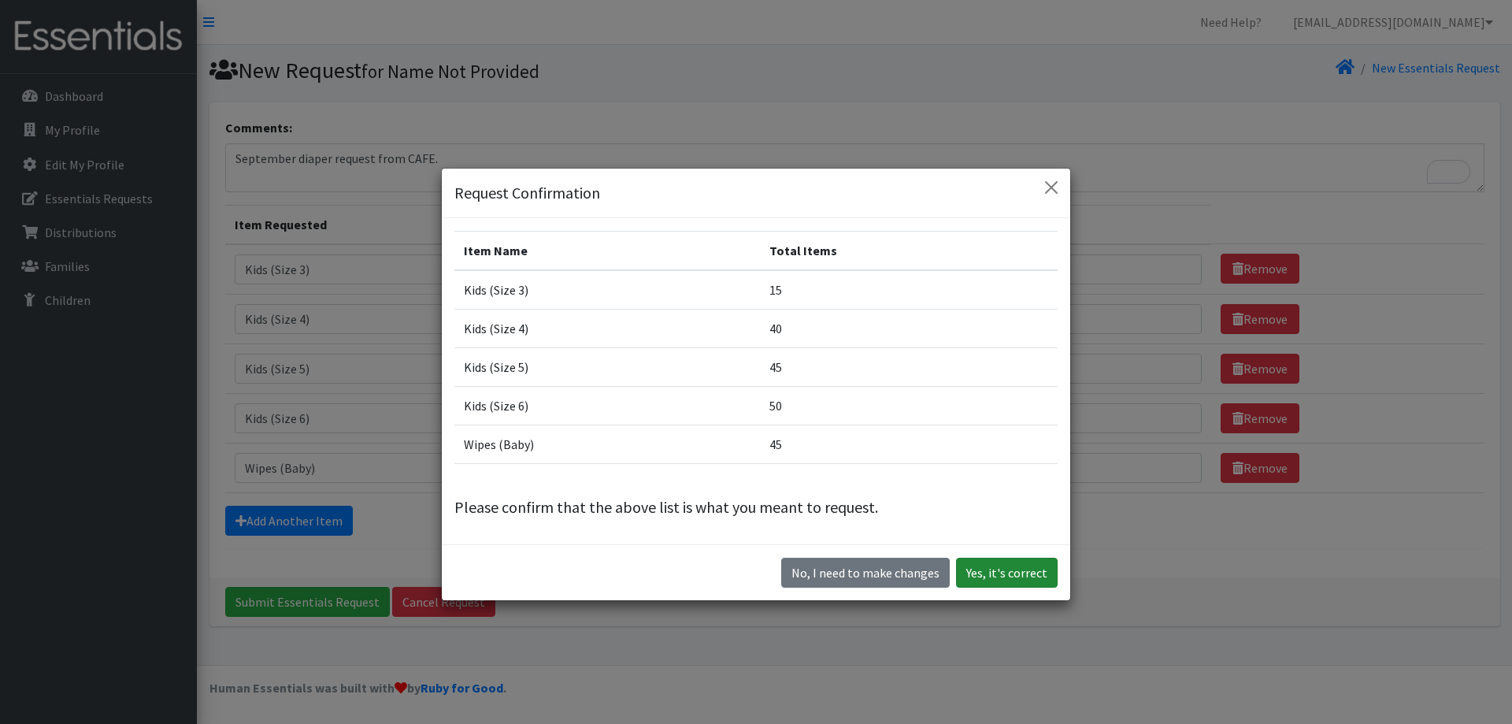
click at [1025, 573] on button "Yes, it's correct" at bounding box center [1007, 573] width 102 height 30
